Goal: Complete application form

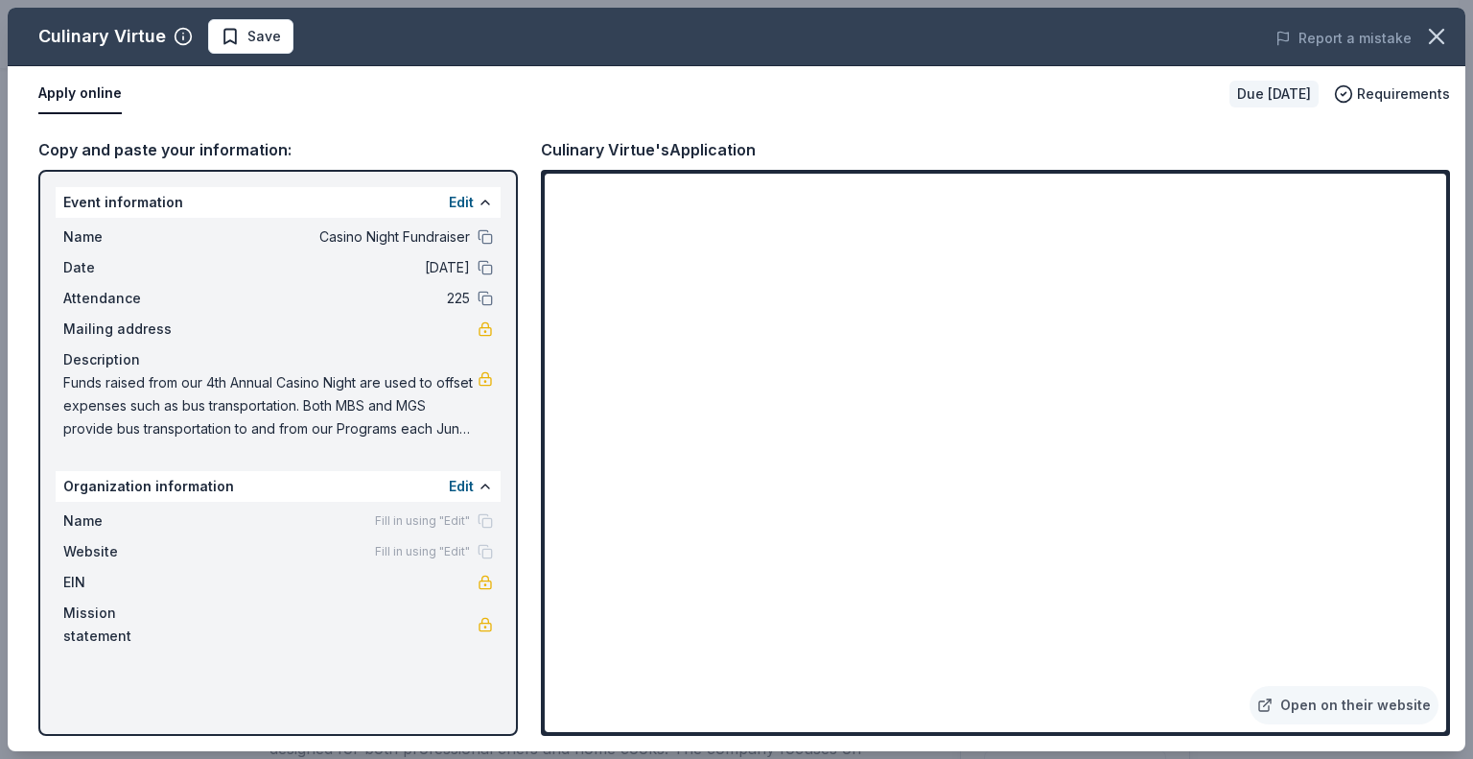
scroll to position [414, 0]
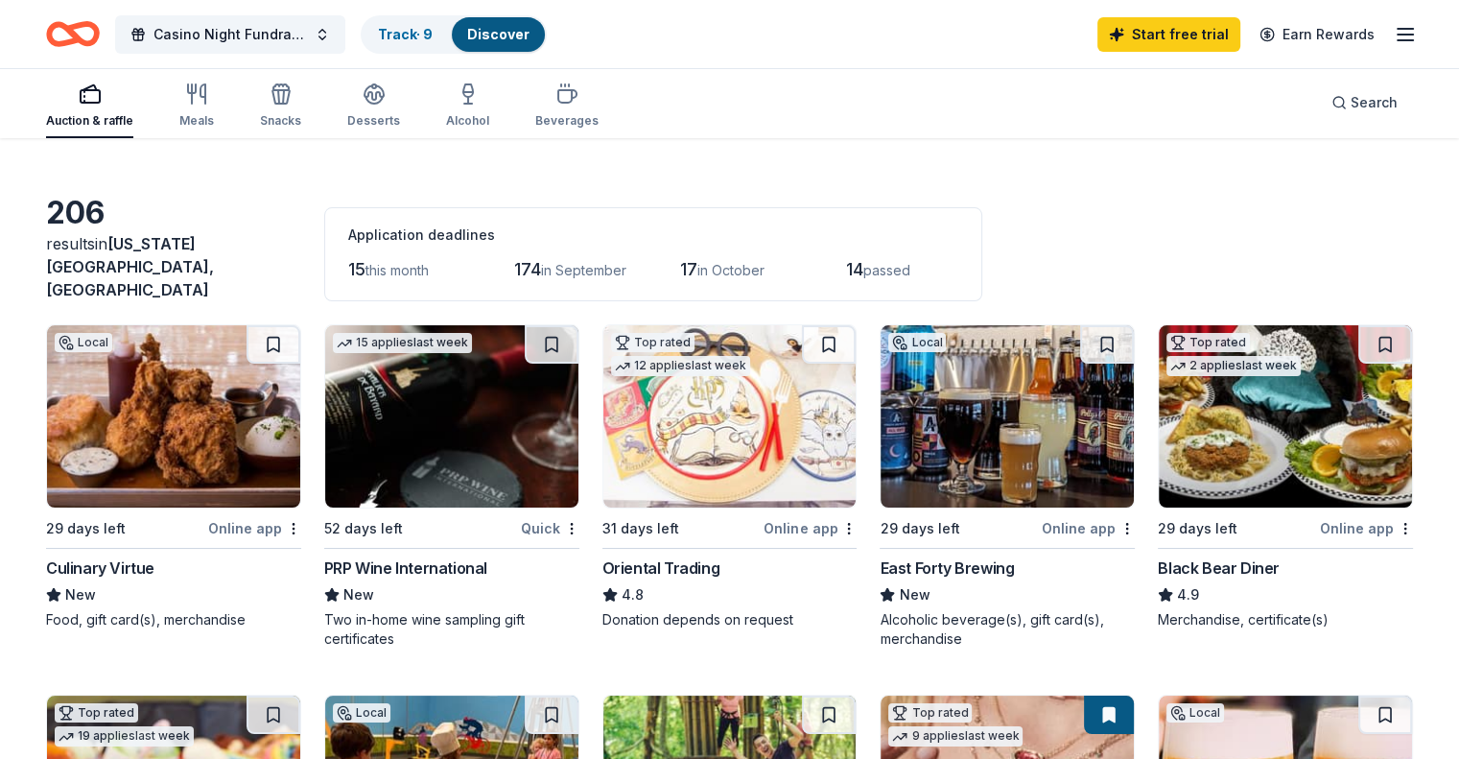
scroll to position [46, 0]
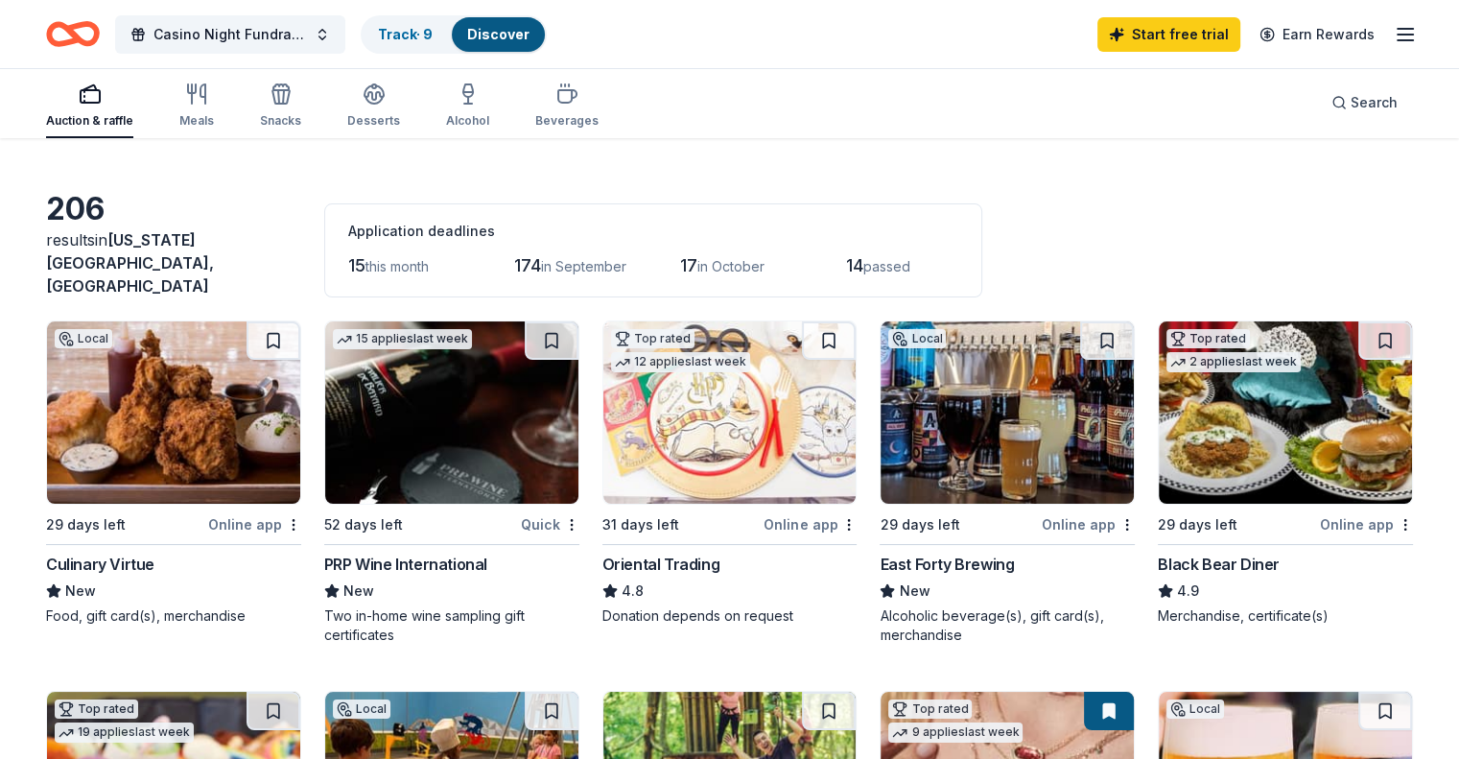
click at [429, 258] on span "this month" at bounding box center [396, 266] width 63 height 16
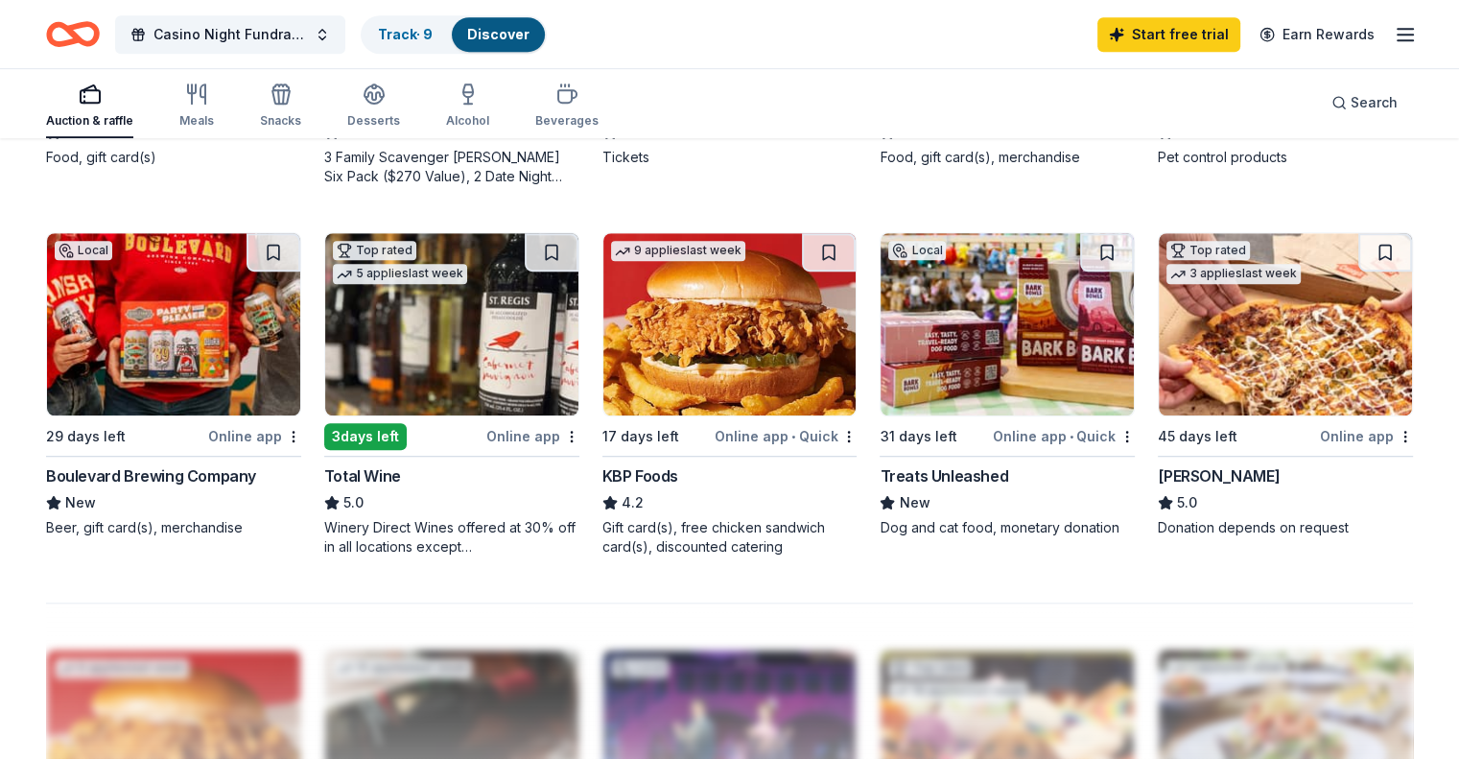
scroll to position [1182, 0]
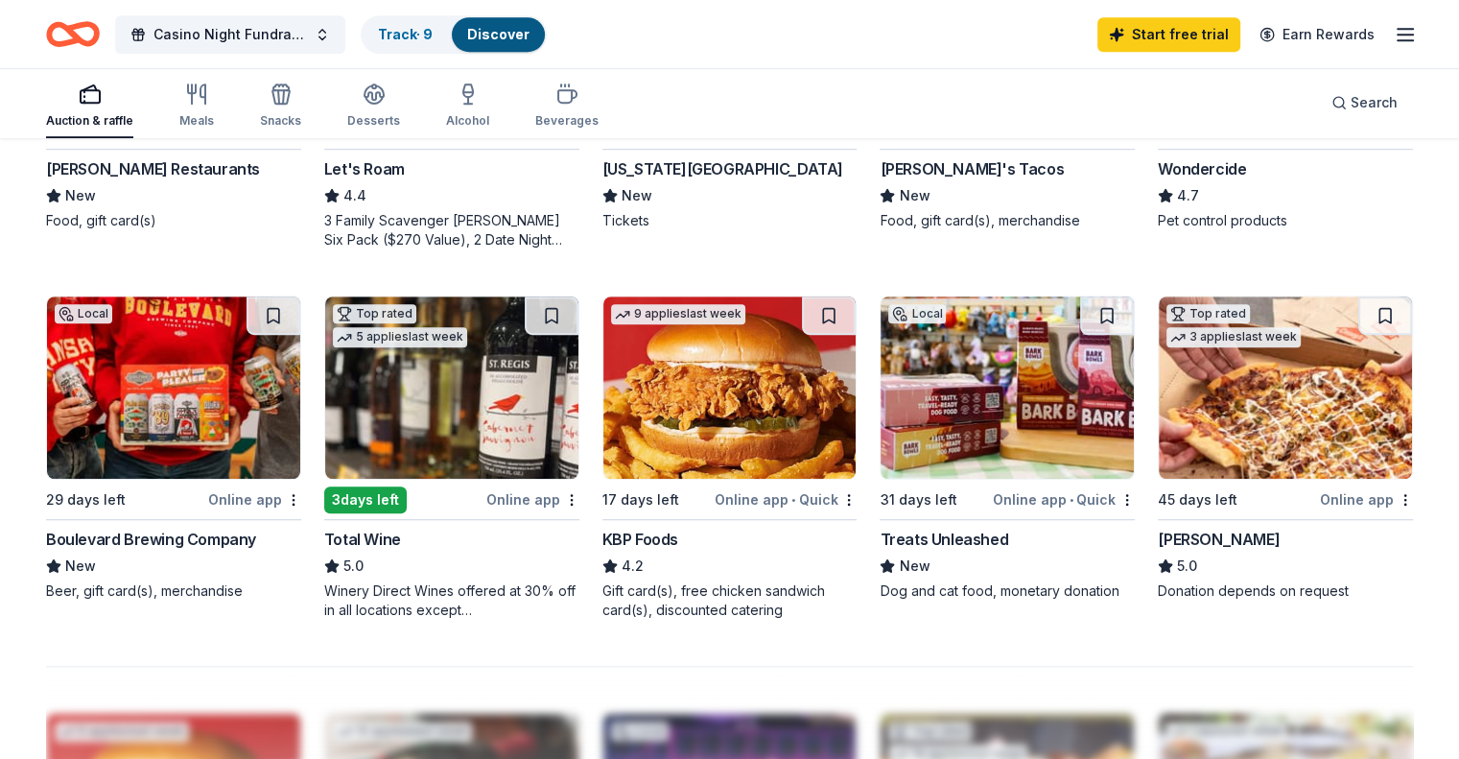
click at [234, 528] on div "Boulevard Brewing Company" at bounding box center [151, 539] width 210 height 23
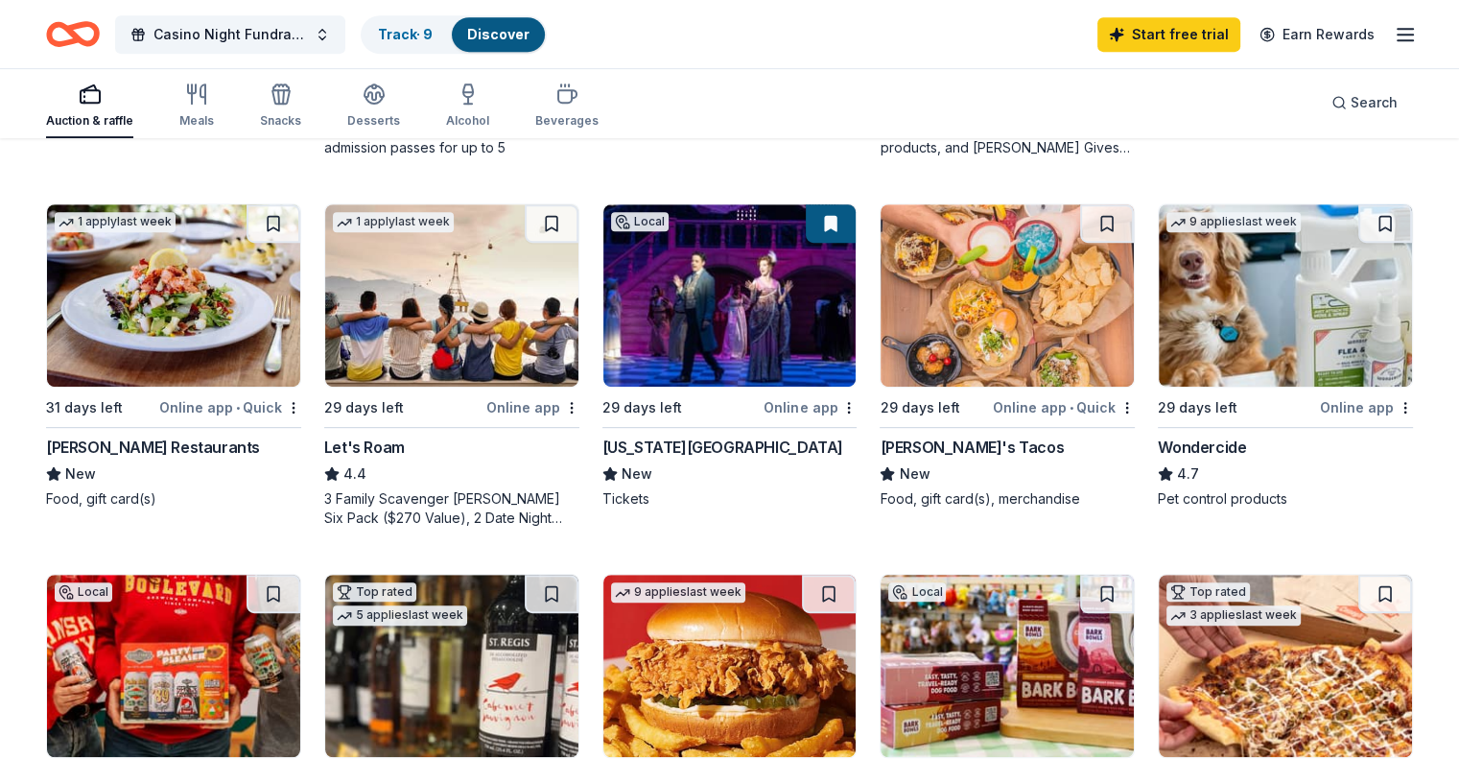
scroll to position [898, 0]
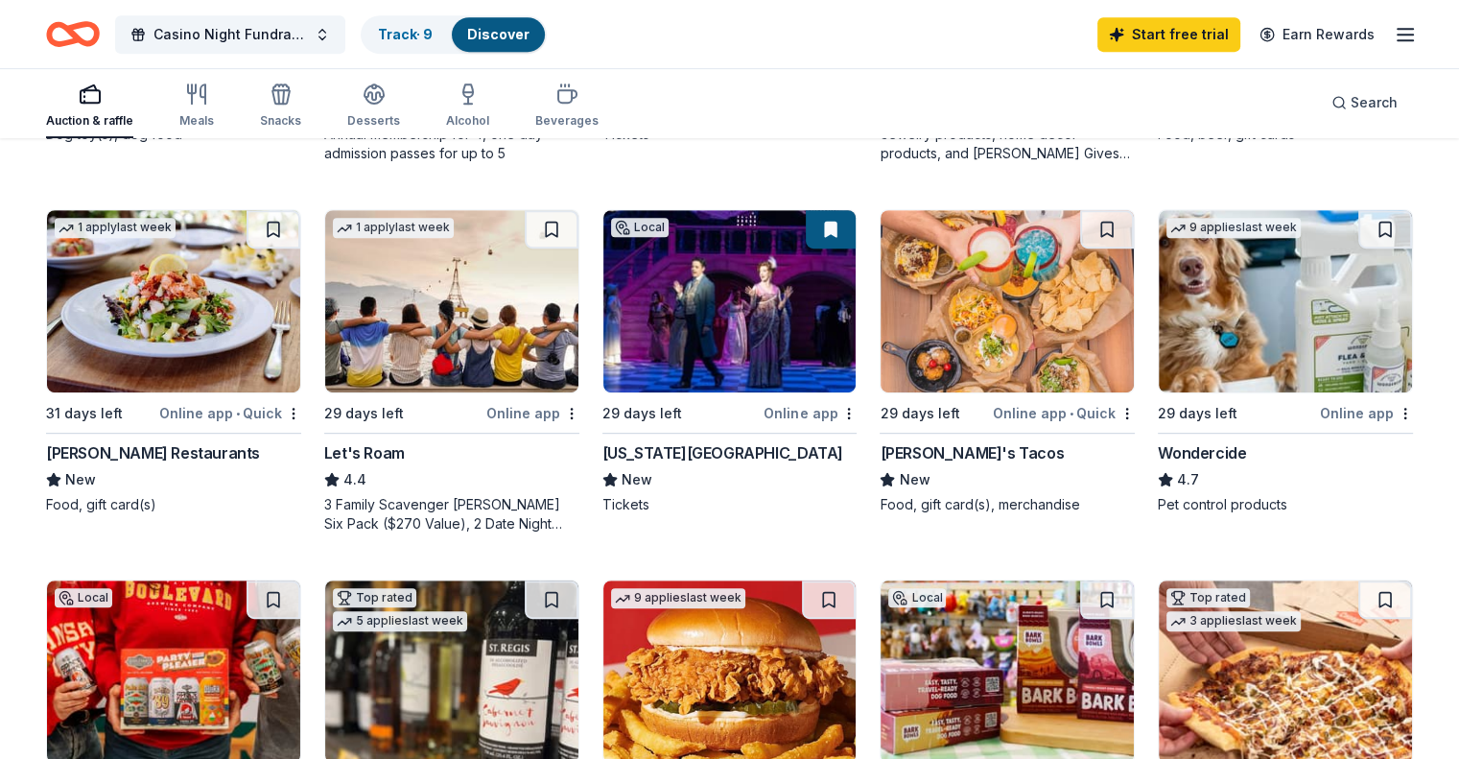
click at [395, 441] on div "Let's Roam" at bounding box center [364, 452] width 81 height 23
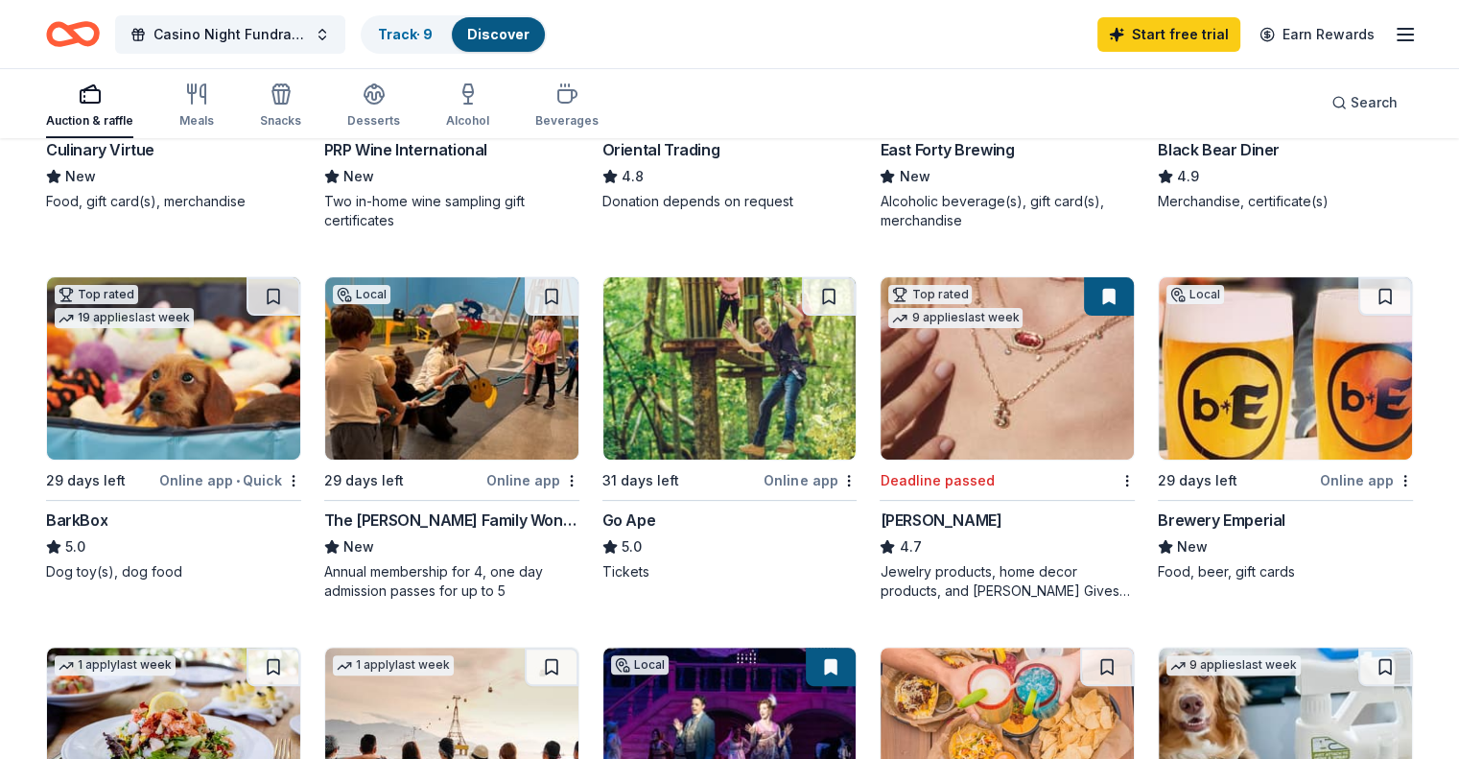
scroll to position [457, 0]
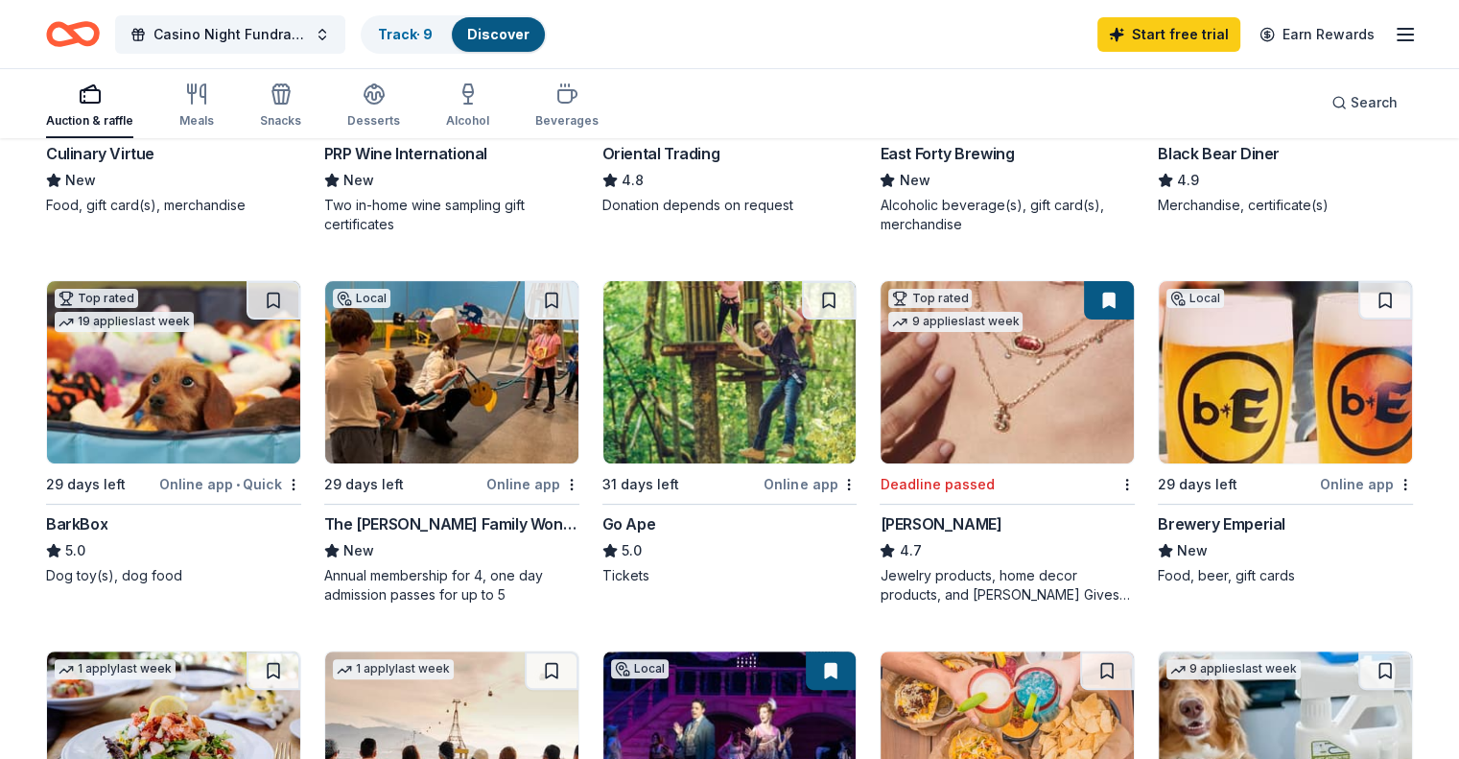
click at [478, 513] on div "The Regnier Family Wonderscope" at bounding box center [451, 523] width 255 height 23
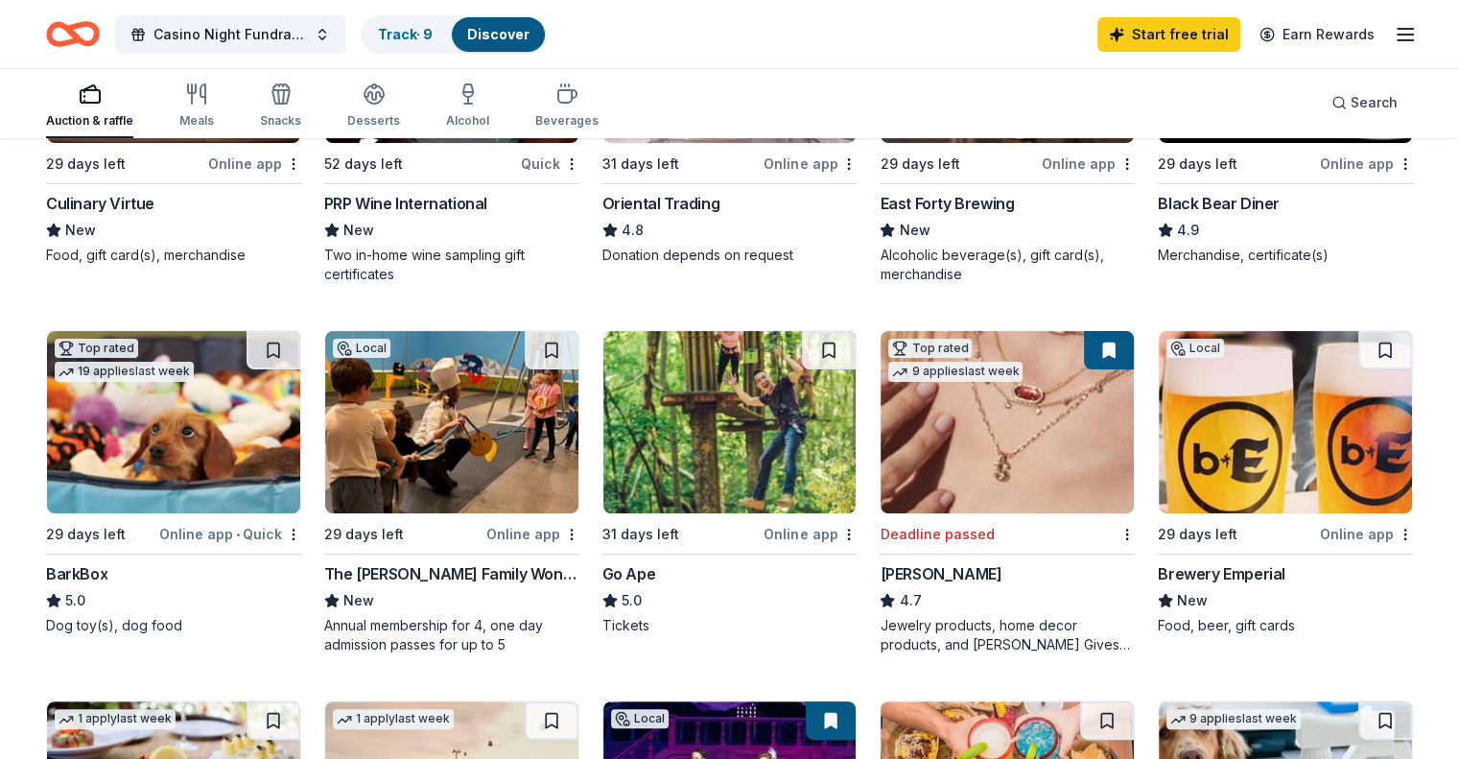
scroll to position [403, 0]
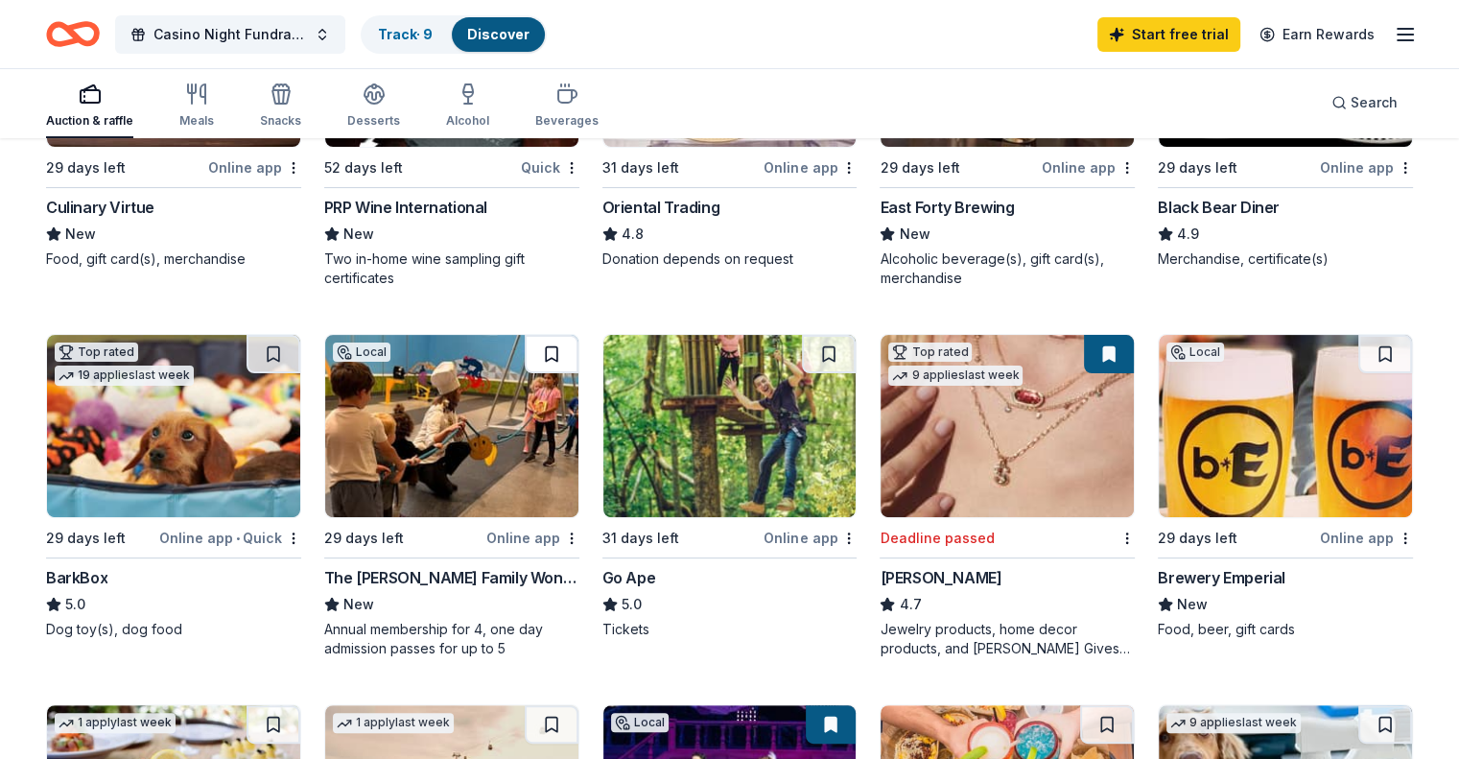
click at [567, 341] on button at bounding box center [552, 354] width 54 height 38
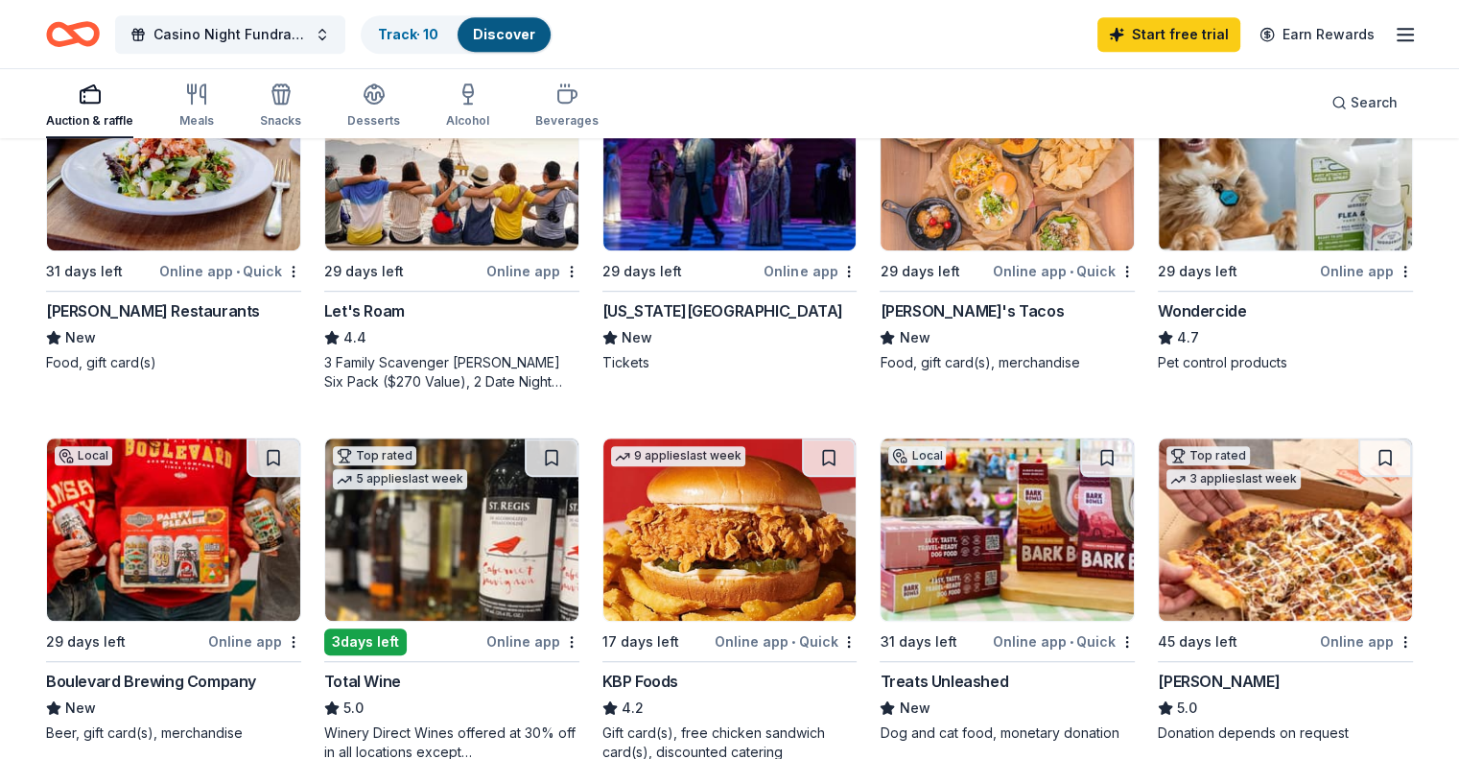
scroll to position [1040, 0]
click at [295, 442] on button at bounding box center [274, 457] width 54 height 38
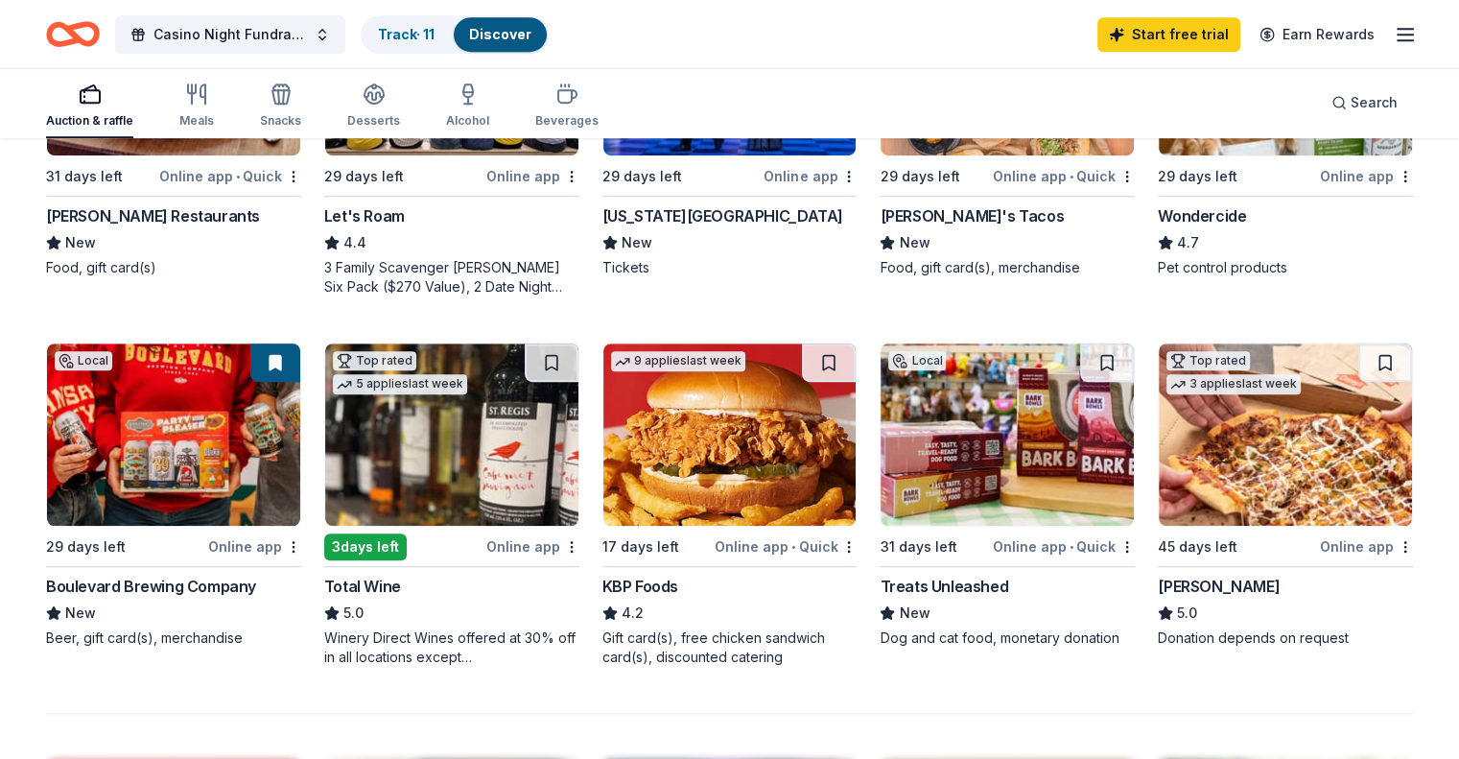
scroll to position [1142, 0]
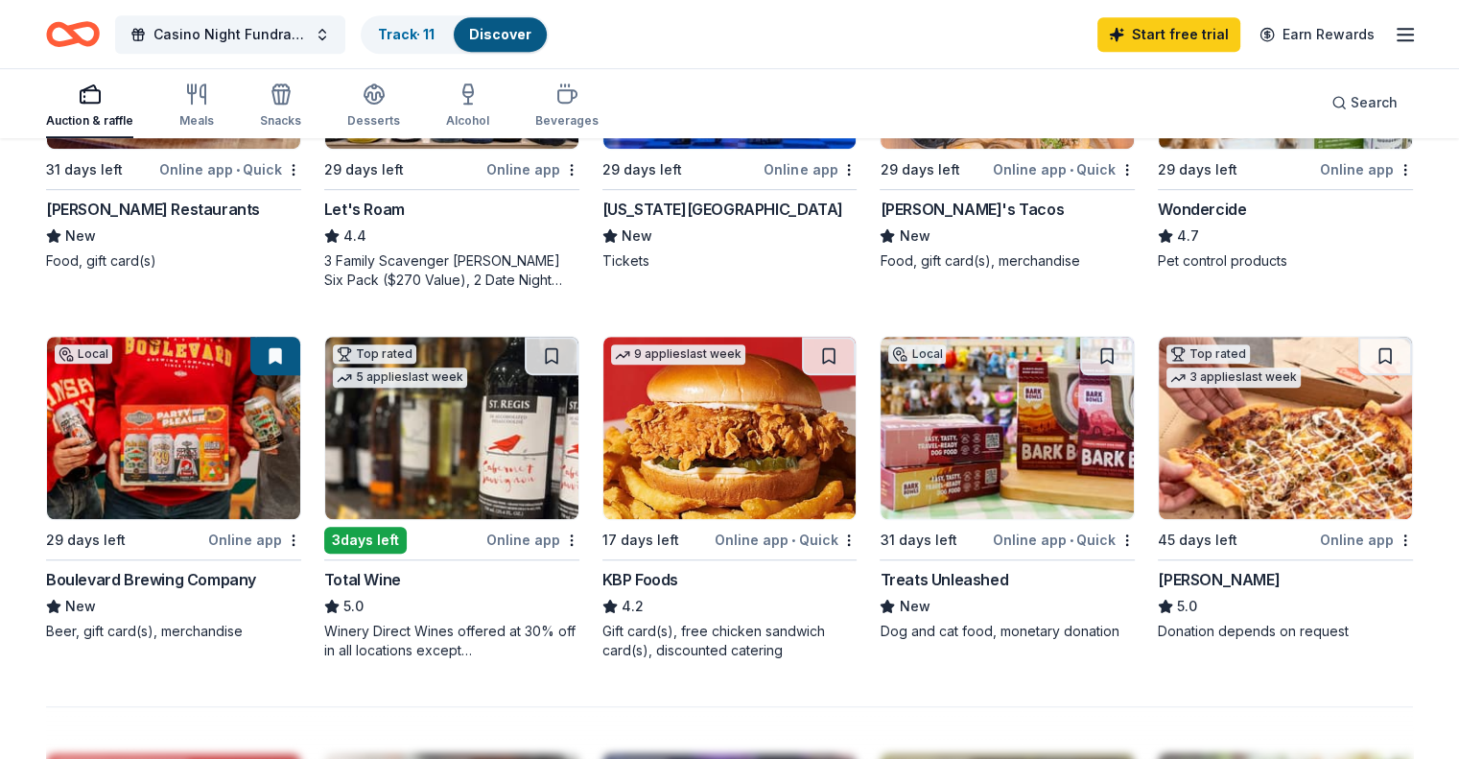
click at [506, 405] on img at bounding box center [451, 428] width 253 height 182
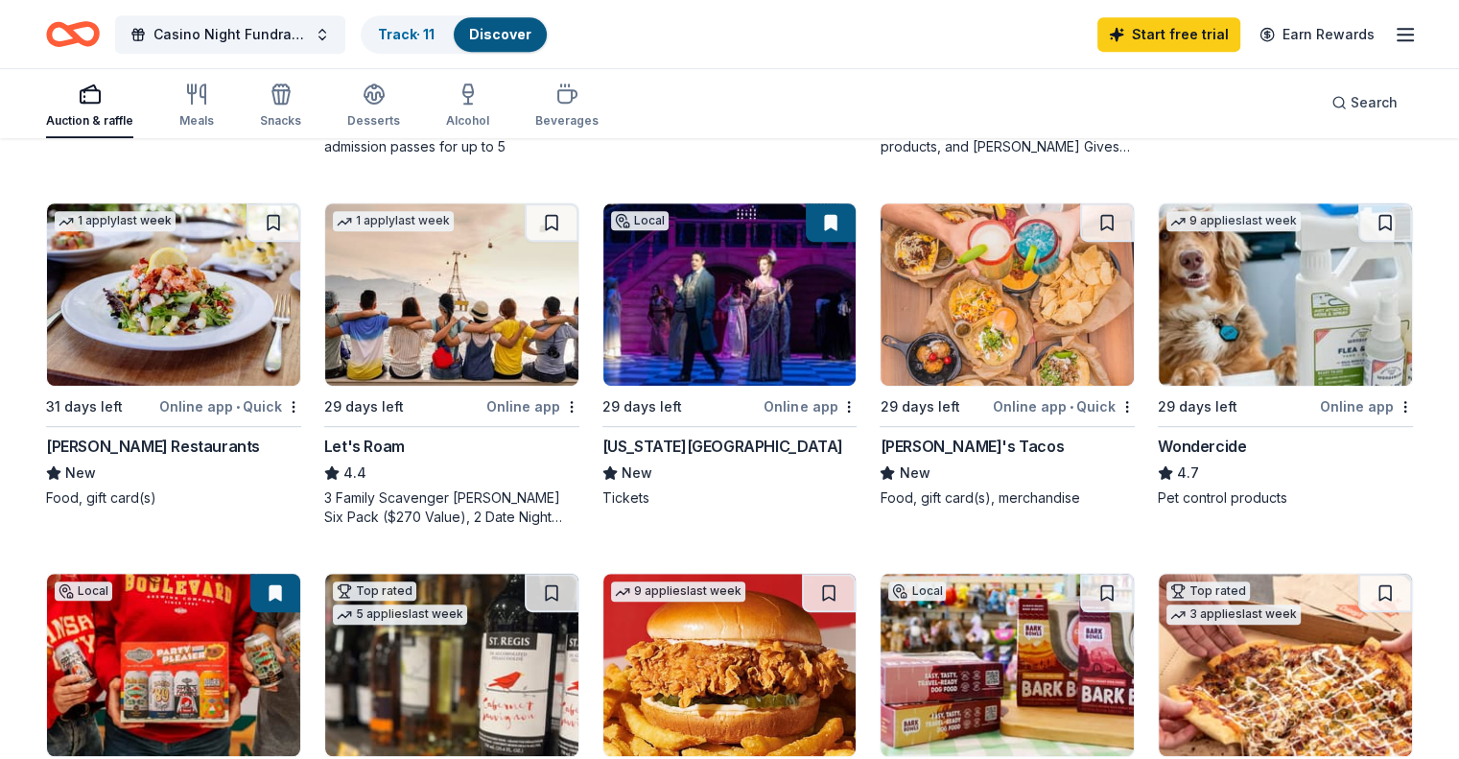
scroll to position [904, 0]
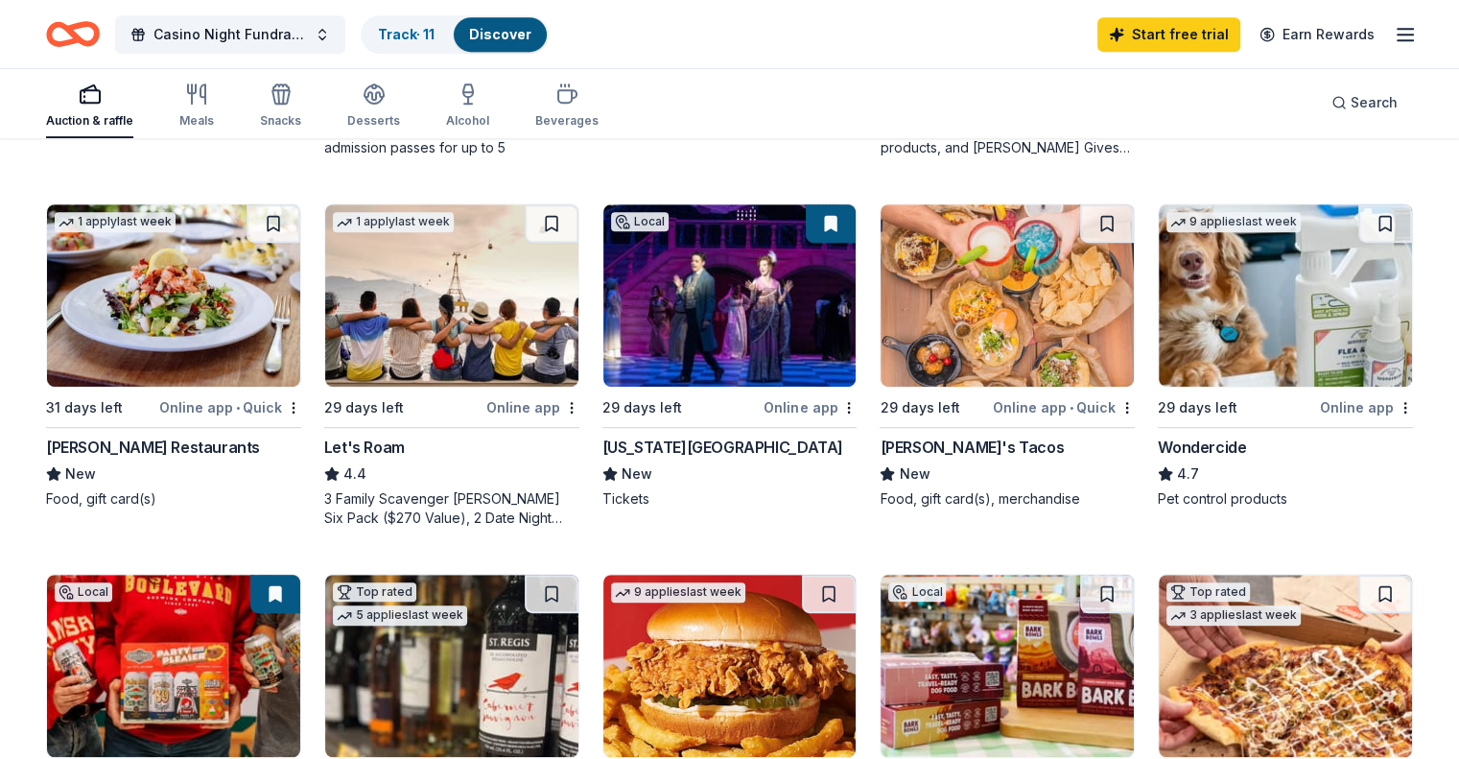
click at [459, 491] on div "3 Family Scavenger [PERSON_NAME] Six Pack ($270 Value), 2 Date Night Scavenger …" at bounding box center [451, 508] width 255 height 38
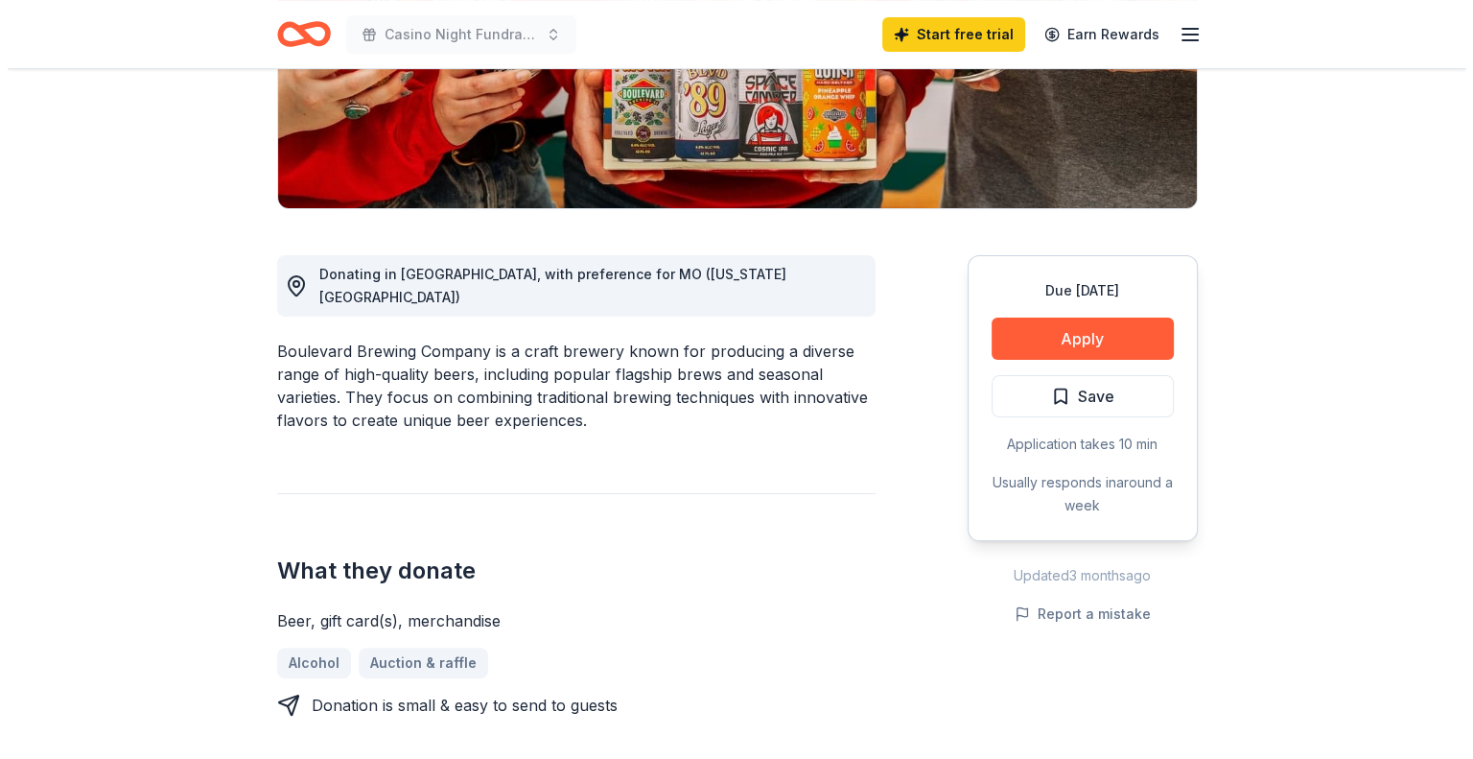
scroll to position [343, 0]
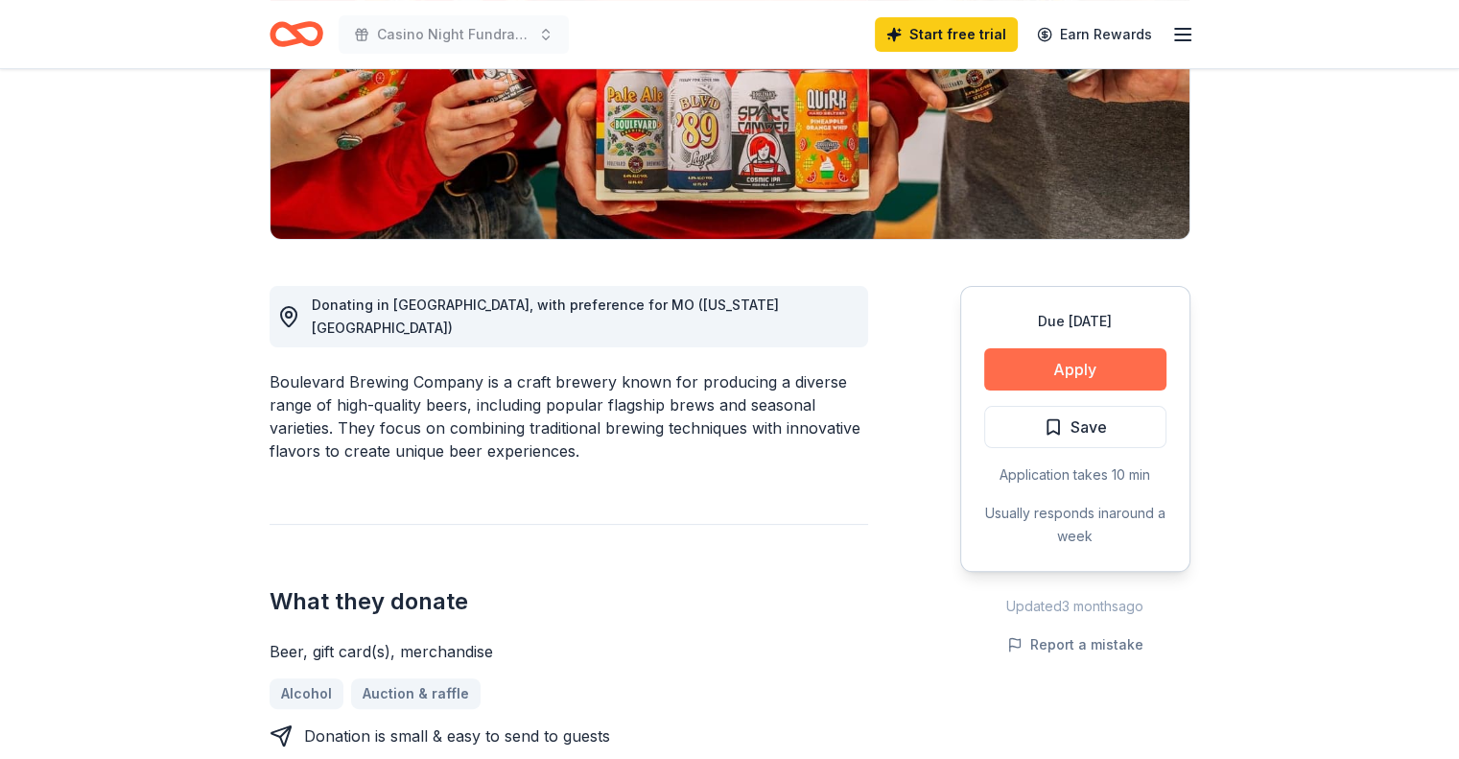
click at [1044, 379] on button "Apply" at bounding box center [1075, 369] width 182 height 42
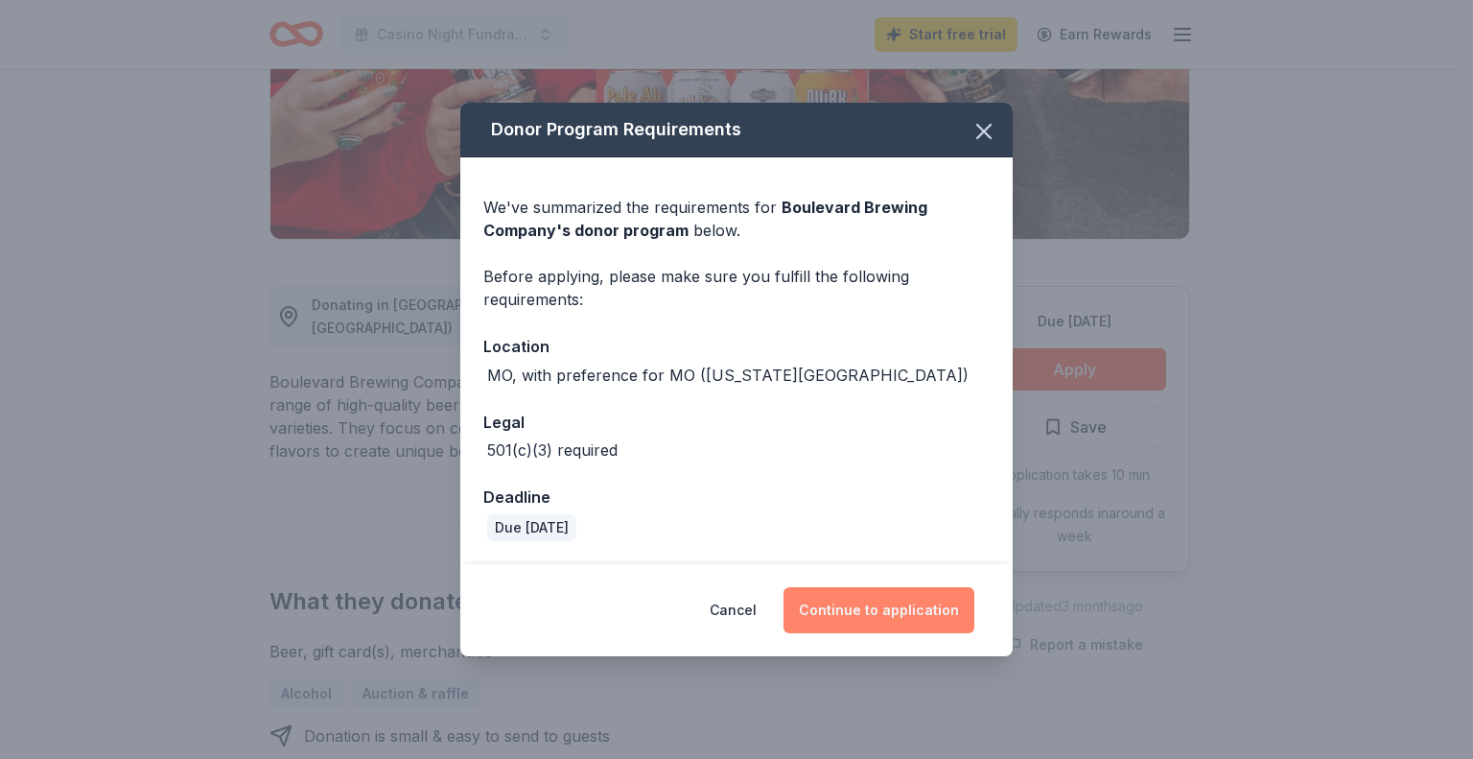
click at [862, 616] on button "Continue to application" at bounding box center [879, 610] width 191 height 46
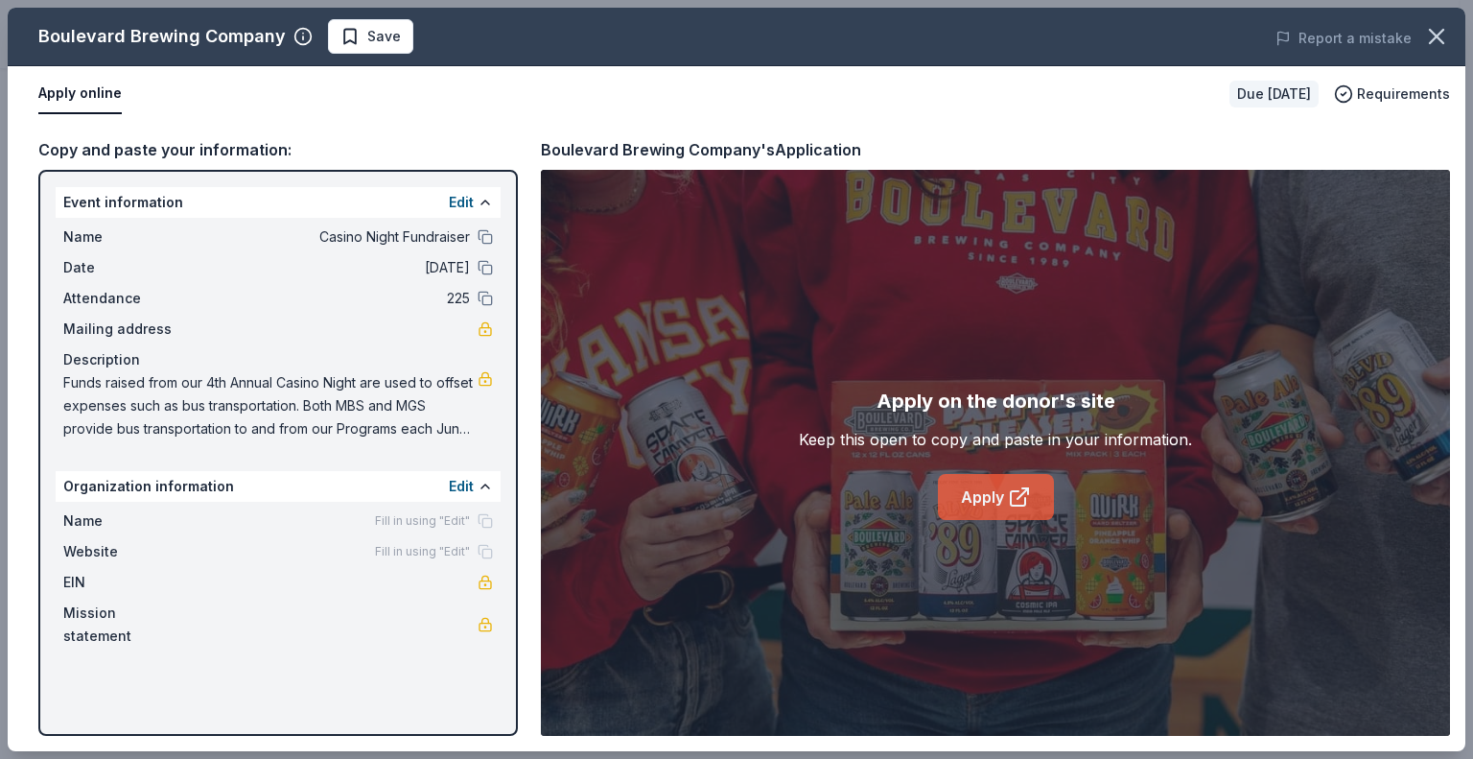
click at [988, 497] on link "Apply" at bounding box center [996, 497] width 116 height 46
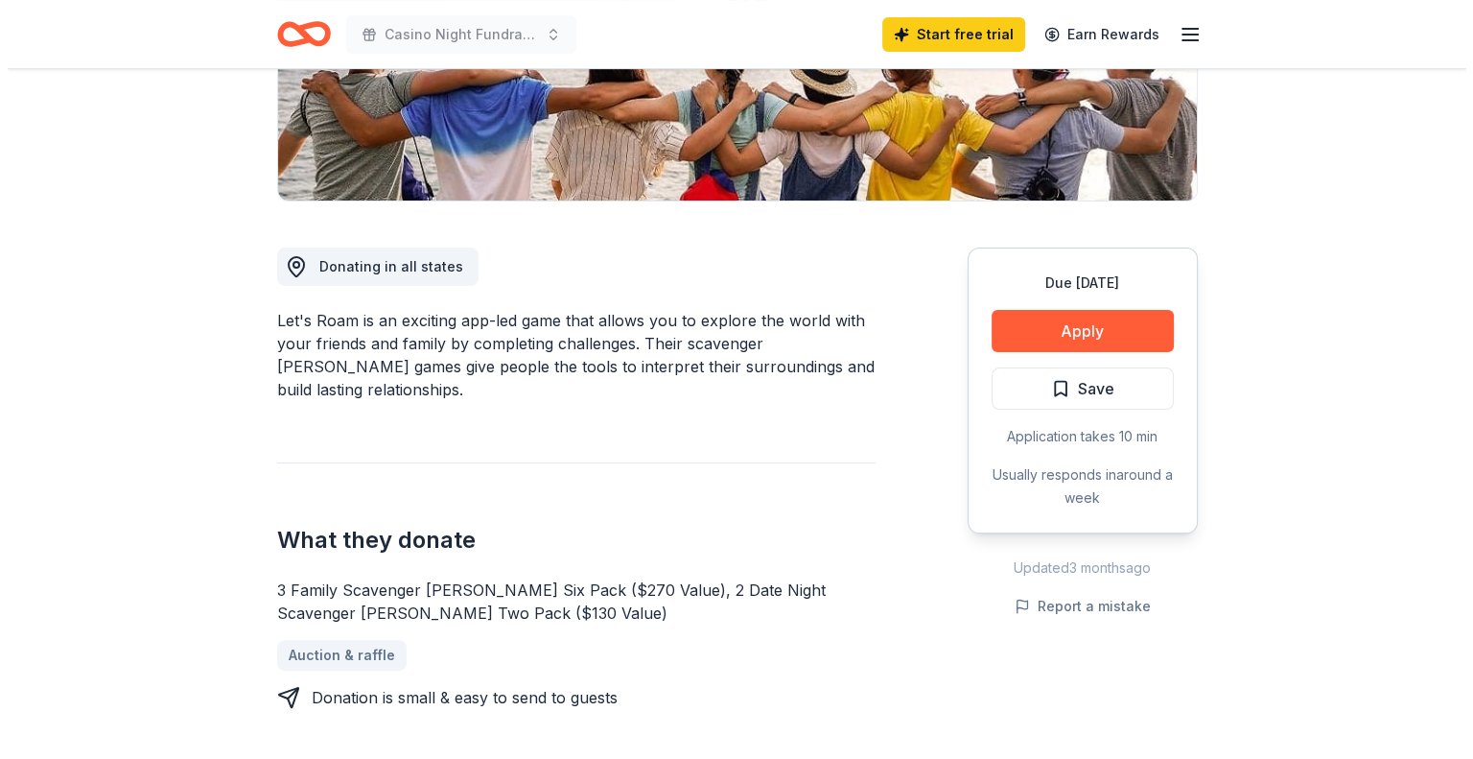
scroll to position [380, 0]
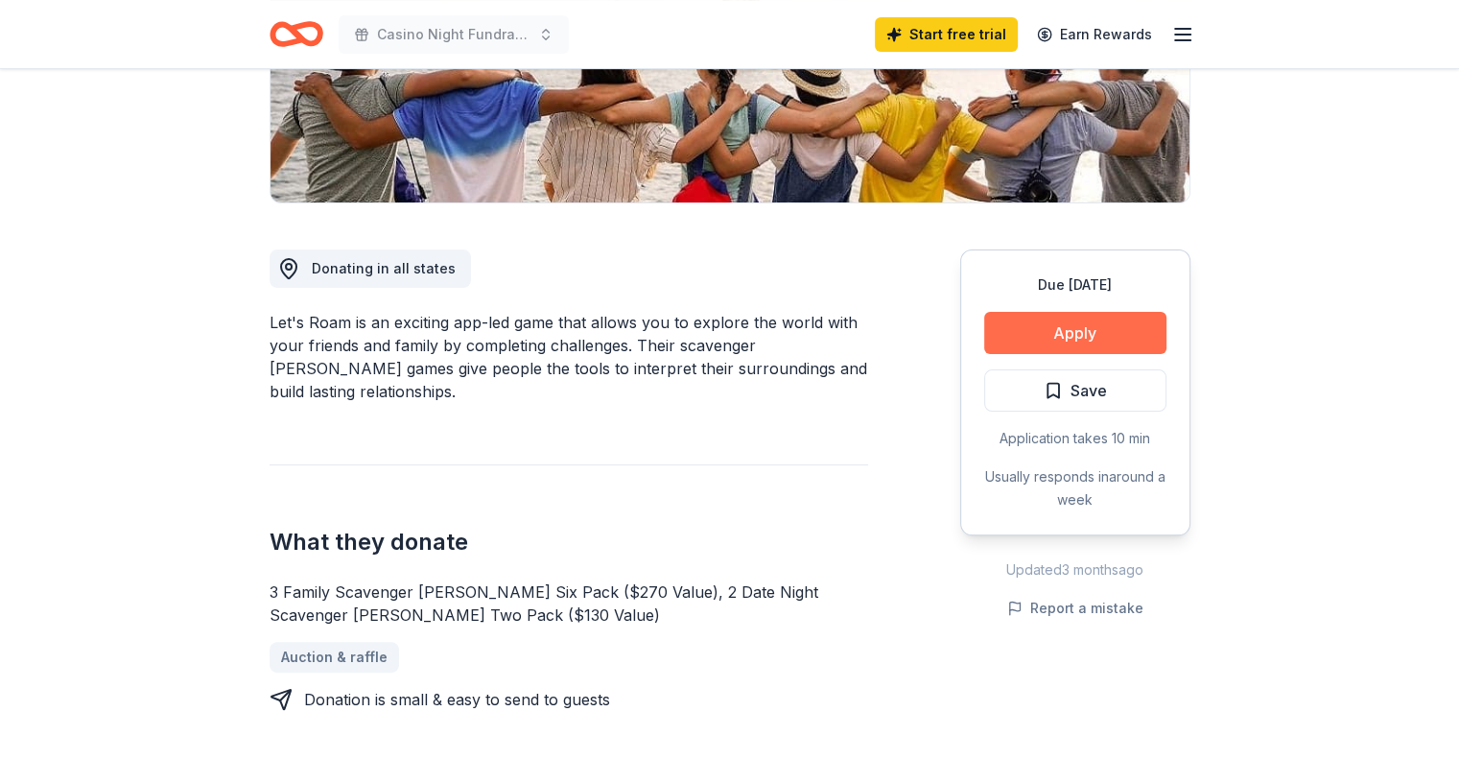
click at [1090, 322] on button "Apply" at bounding box center [1075, 333] width 182 height 42
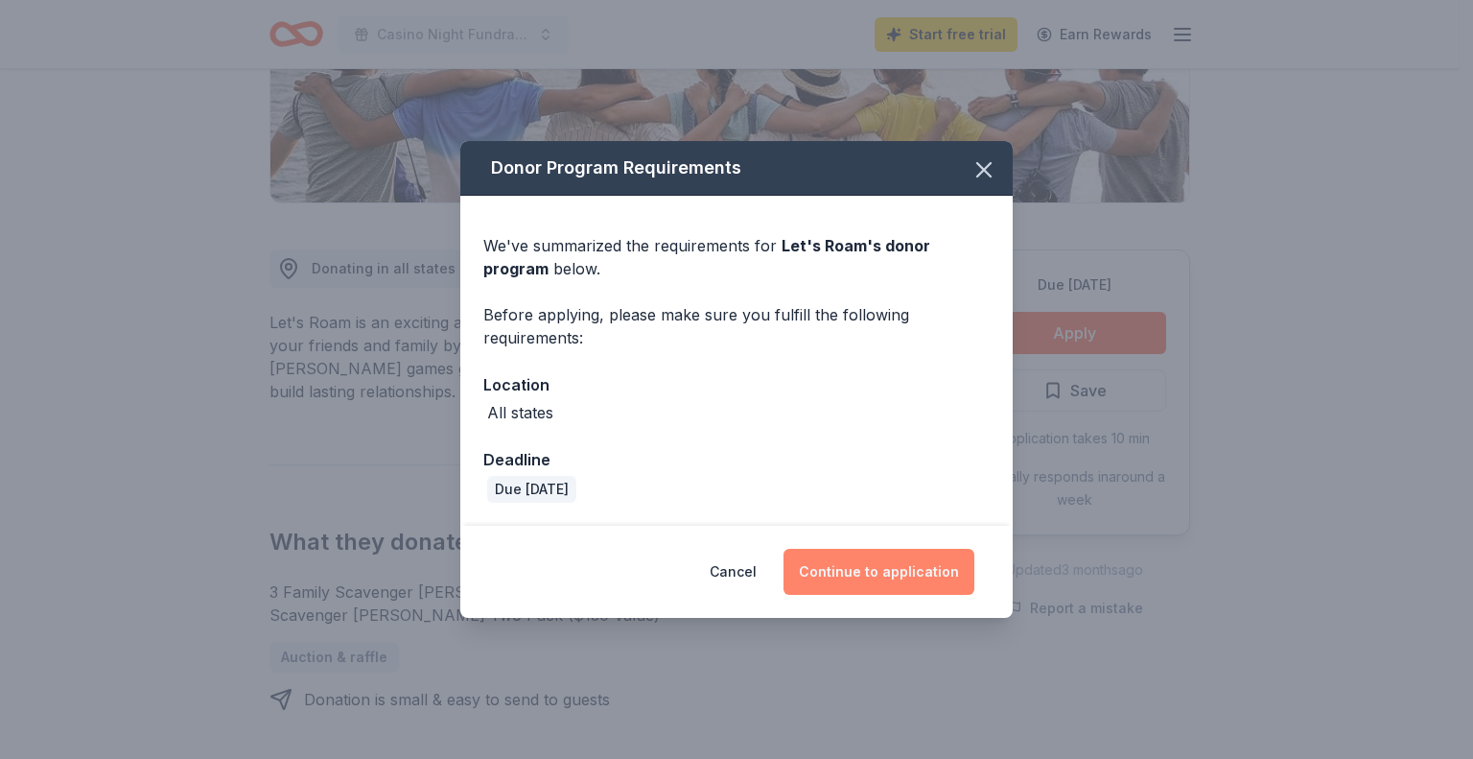
click at [883, 582] on button "Continue to application" at bounding box center [879, 572] width 191 height 46
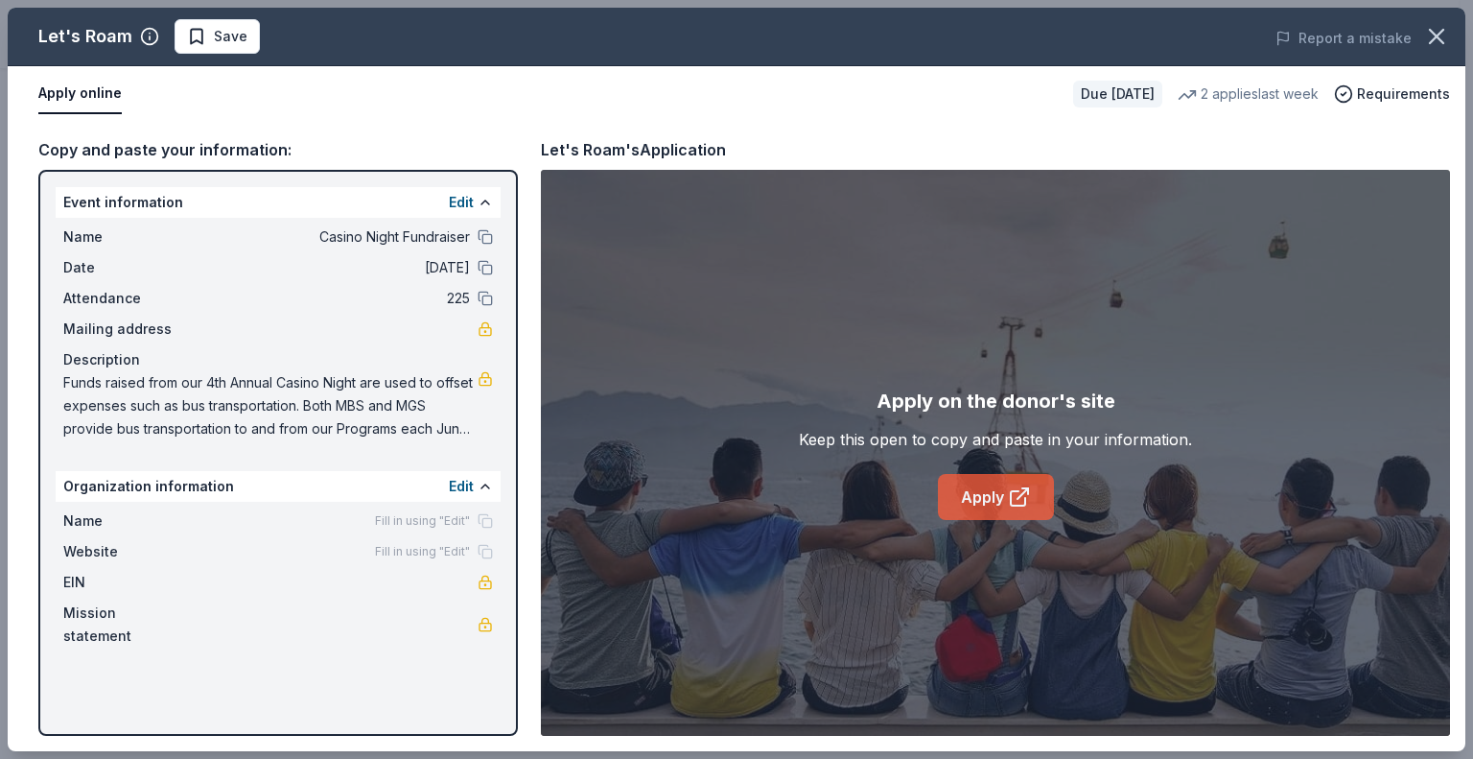
click at [978, 502] on link "Apply" at bounding box center [996, 497] width 116 height 46
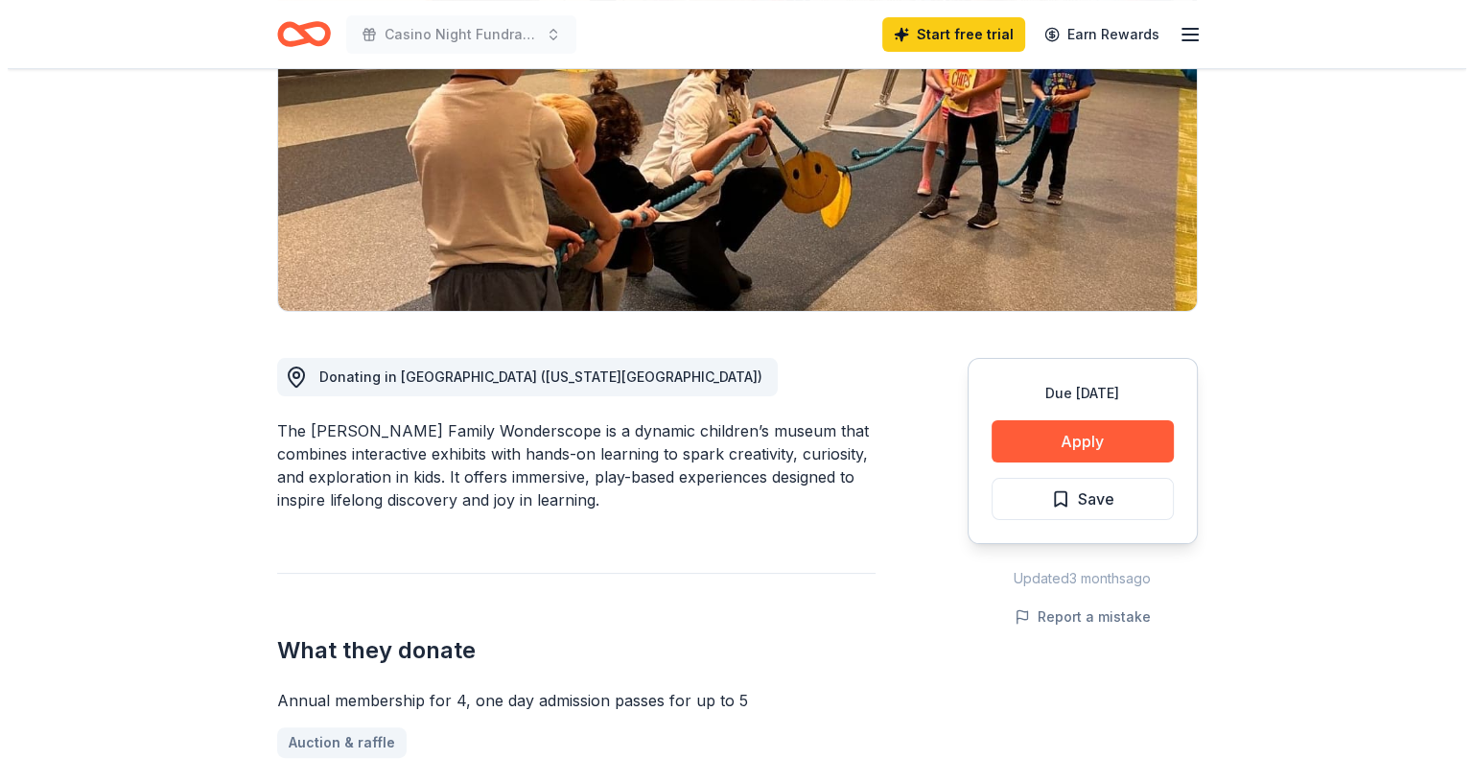
scroll to position [269, 0]
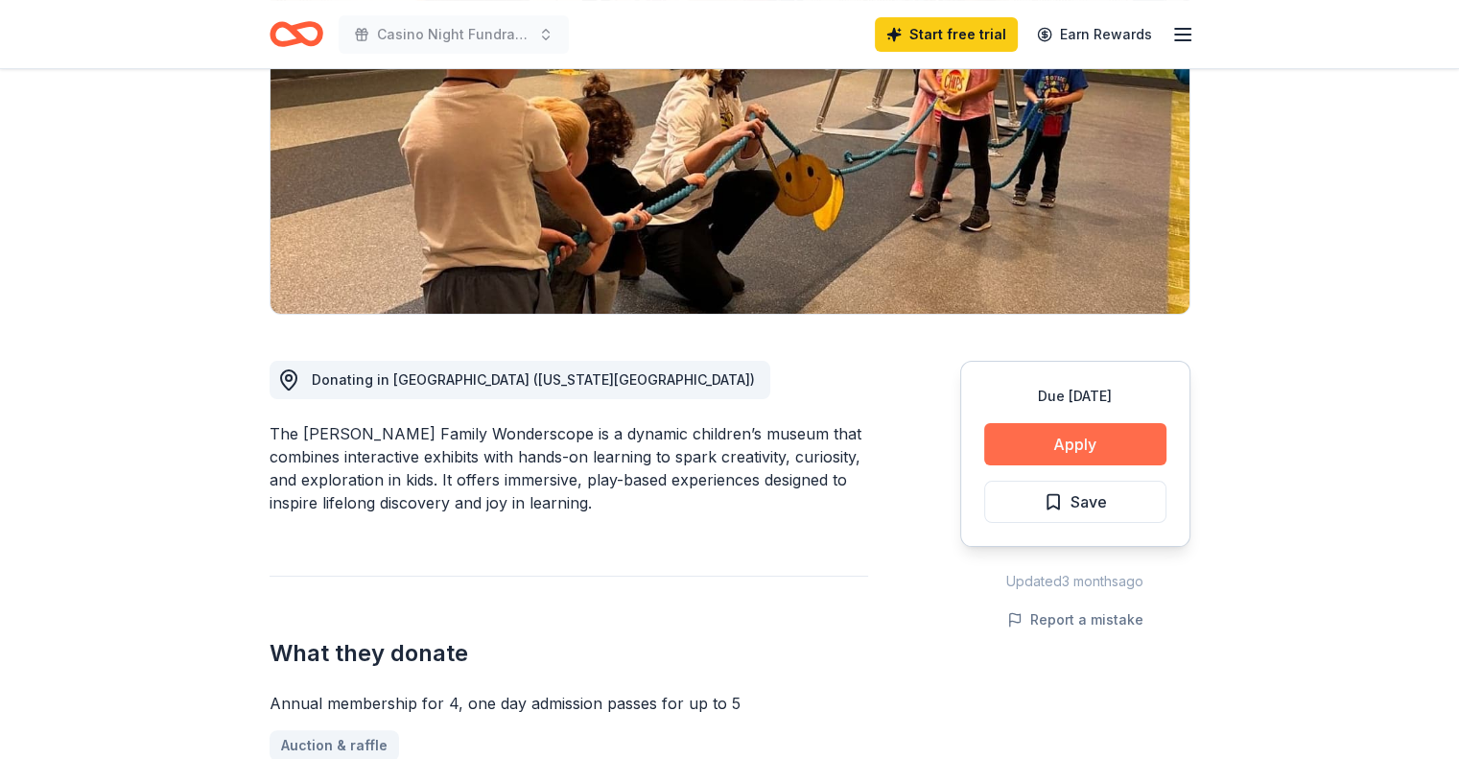
click at [1010, 446] on button "Apply" at bounding box center [1075, 444] width 182 height 42
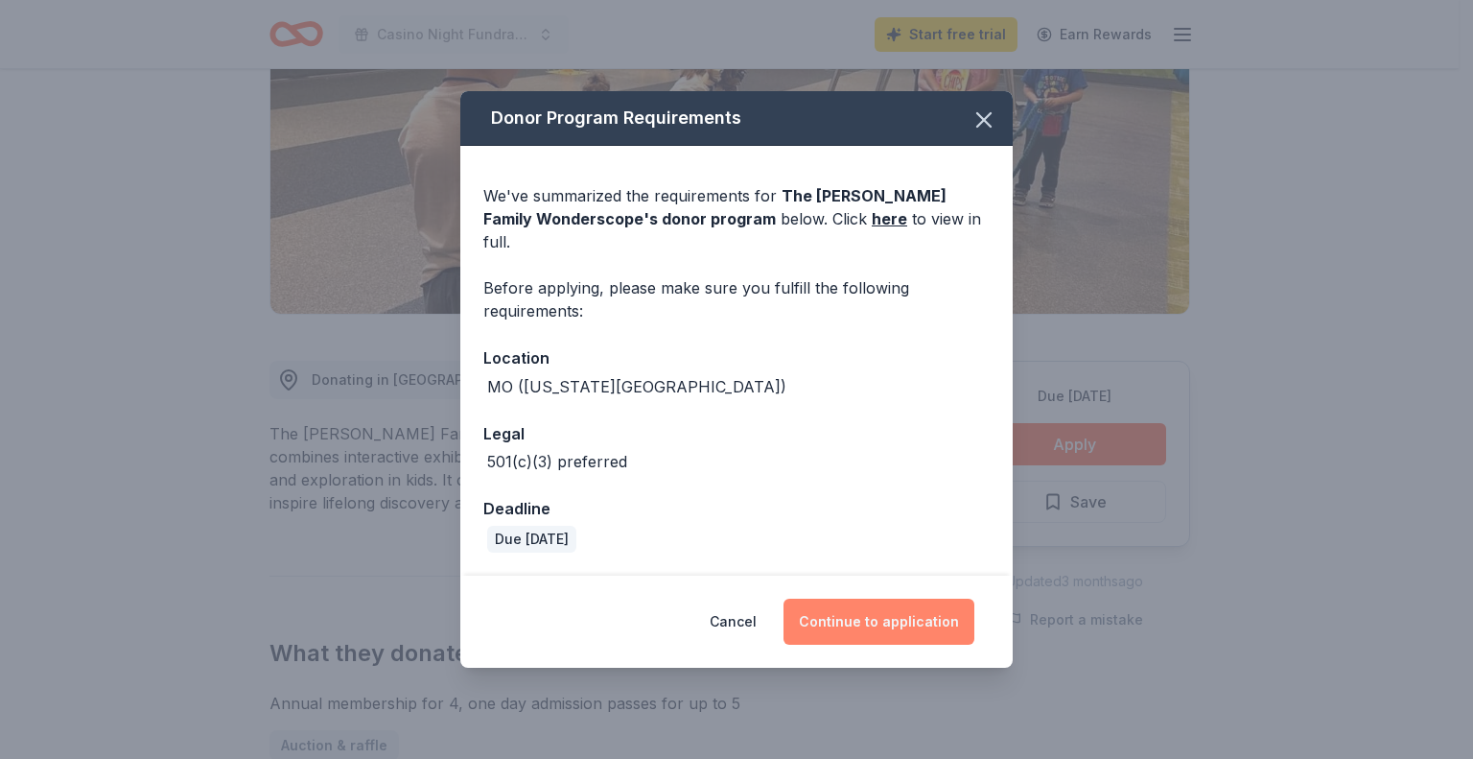
click at [853, 621] on button "Continue to application" at bounding box center [879, 622] width 191 height 46
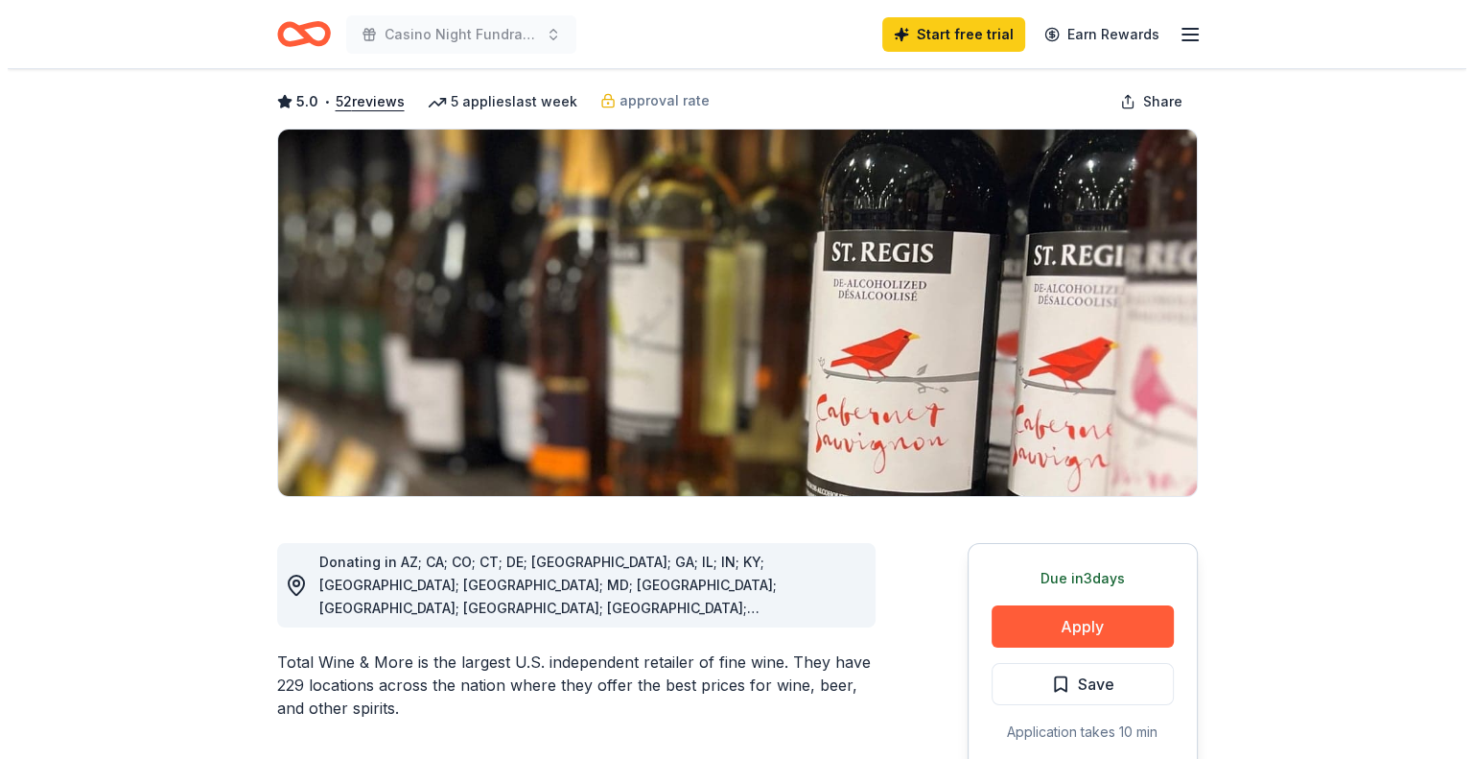
scroll to position [88, 0]
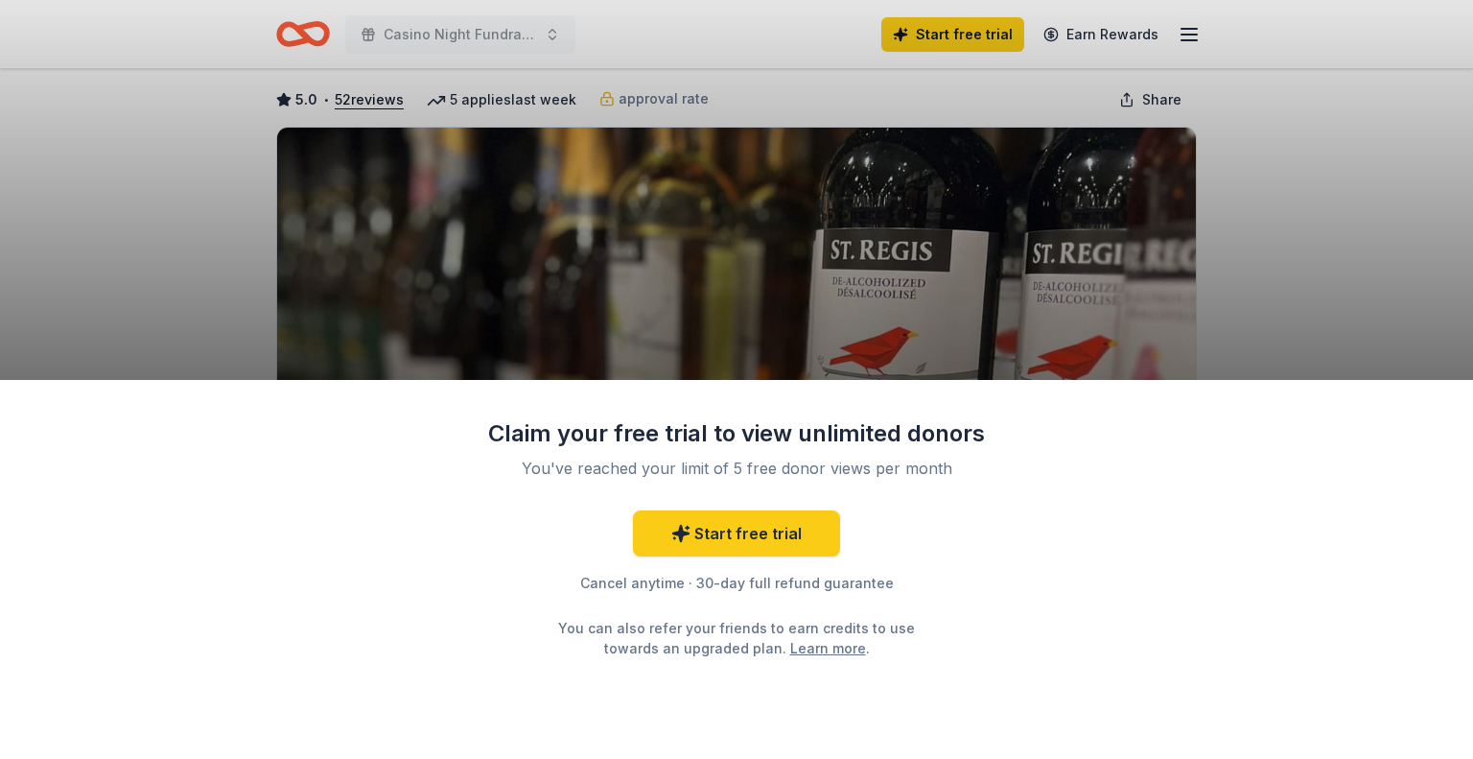
click at [1270, 258] on div "Claim your free trial to view unlimited donors You've reached your limit of 5 f…" at bounding box center [736, 379] width 1473 height 759
click at [210, 173] on div "Claim your free trial to view unlimited donors You've reached your limit of 5 f…" at bounding box center [736, 379] width 1473 height 759
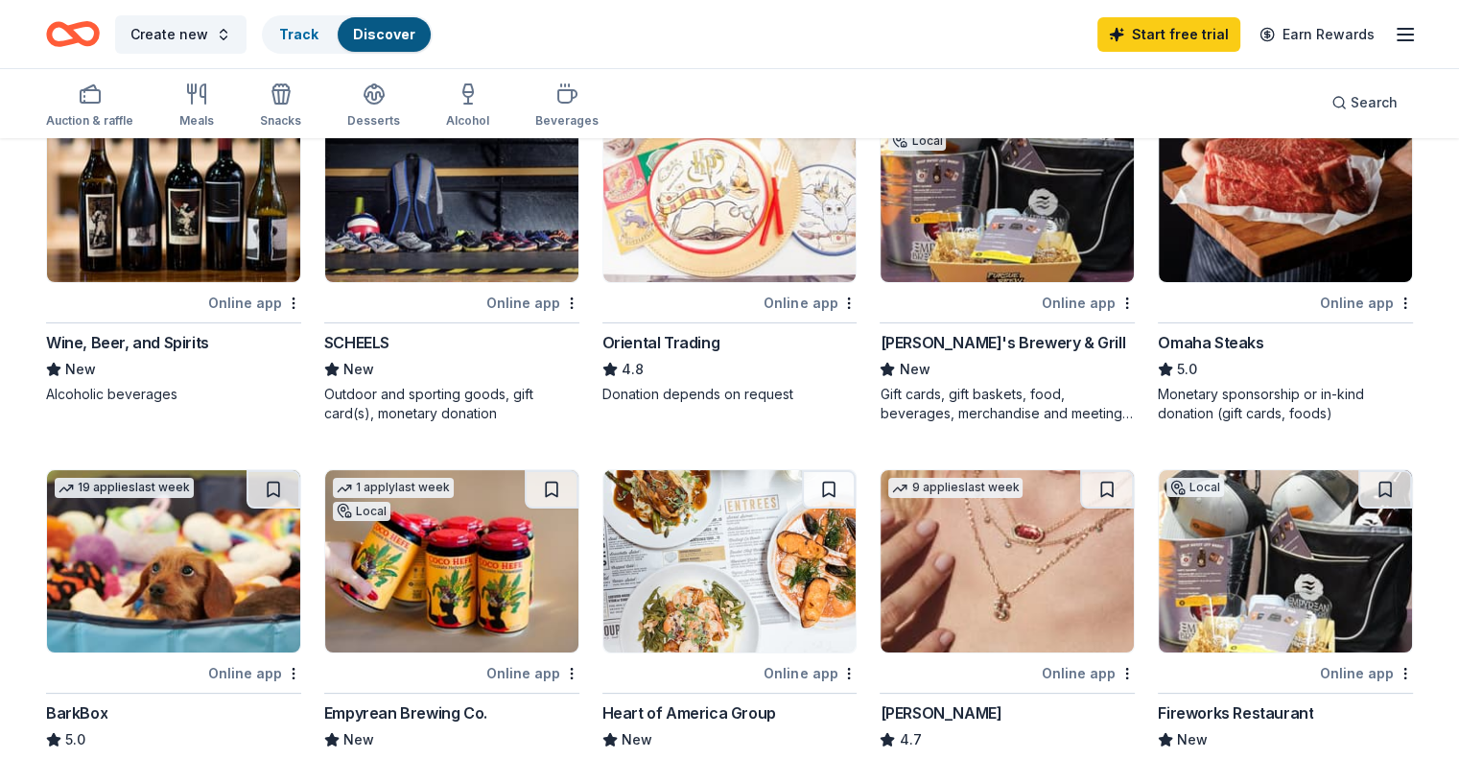
scroll to position [198, 0]
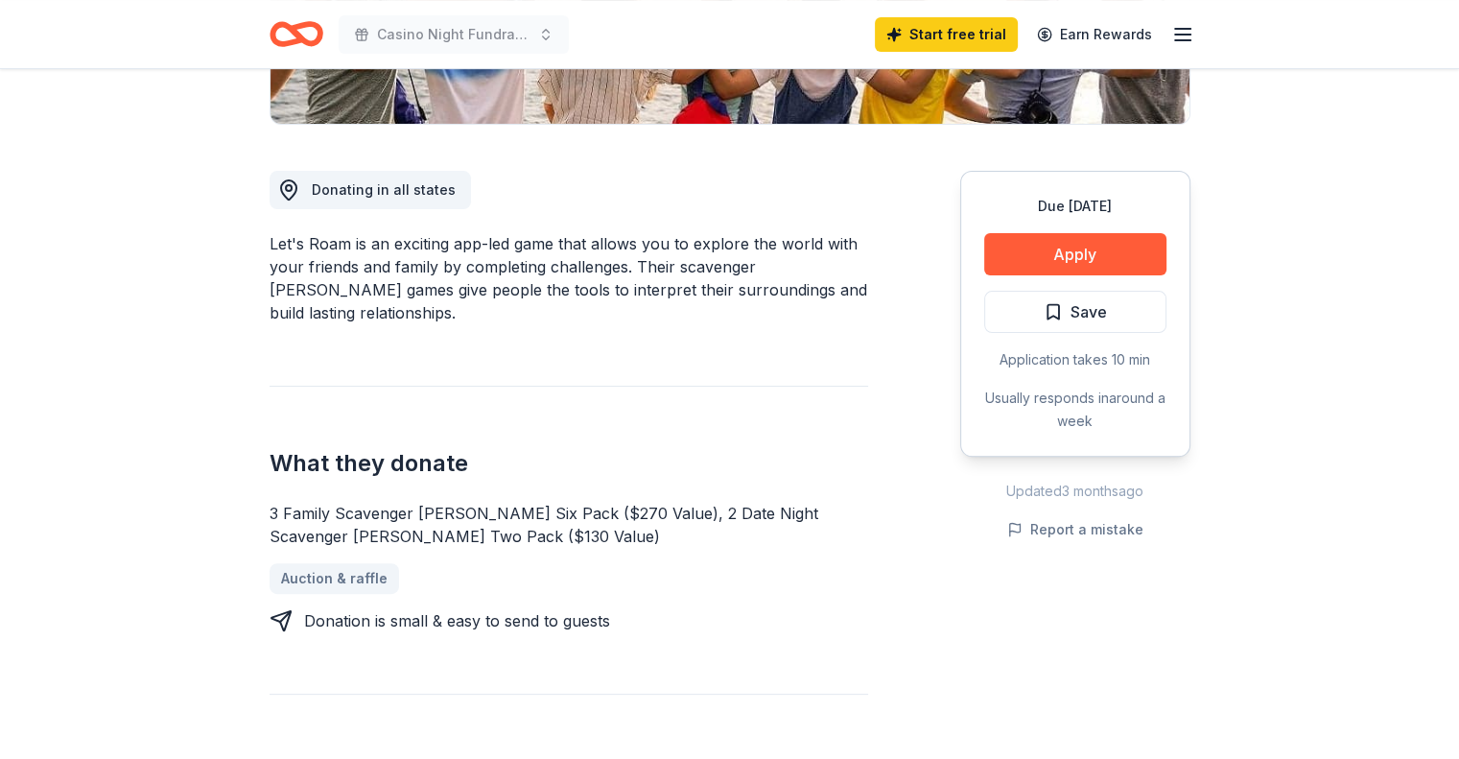
scroll to position [371, 0]
